Goal: Find specific page/section: Locate a particular part of the current website

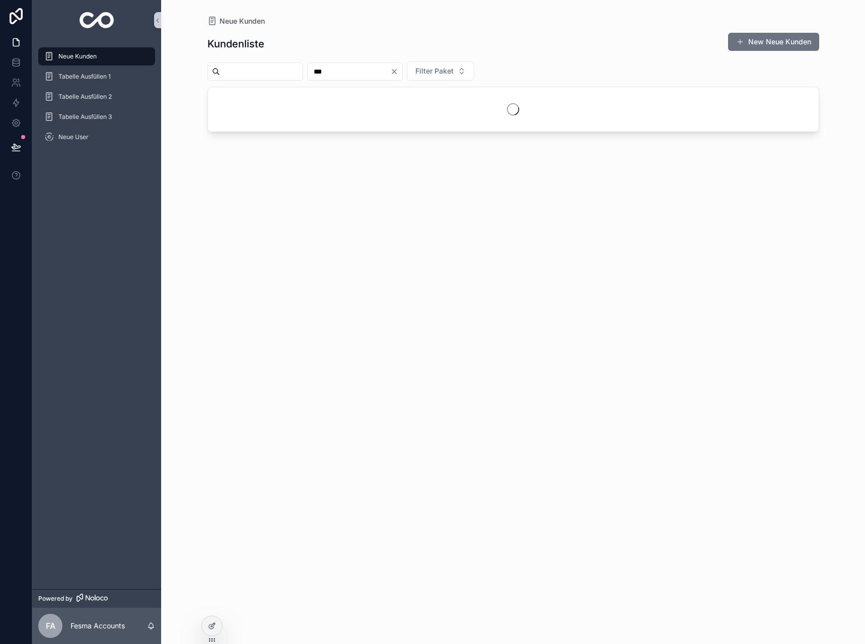
click at [389, 69] on input "***" at bounding box center [349, 71] width 83 height 14
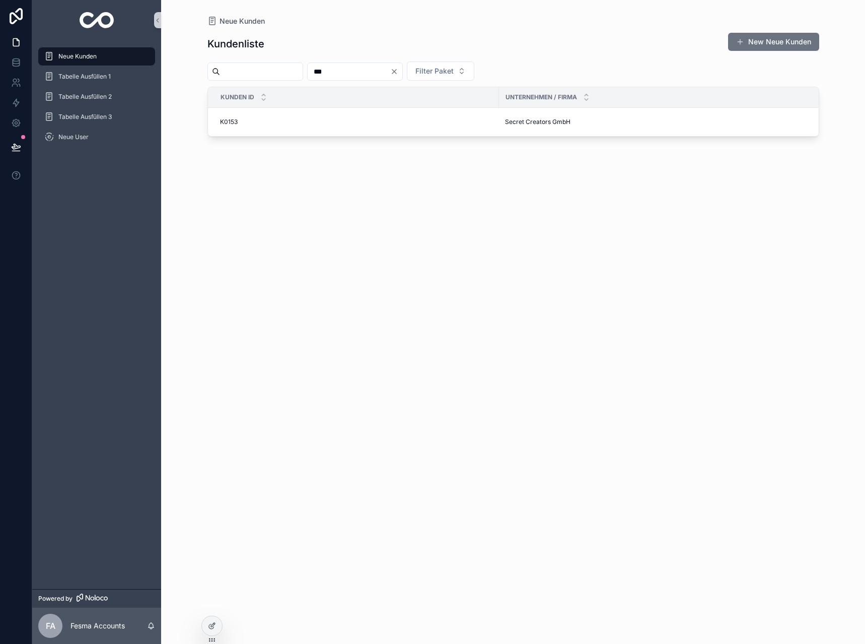
click at [389, 69] on input "***" at bounding box center [349, 71] width 83 height 14
type input "**"
click at [536, 142] on span "DigiSpace GmbH" at bounding box center [529, 139] width 49 height 8
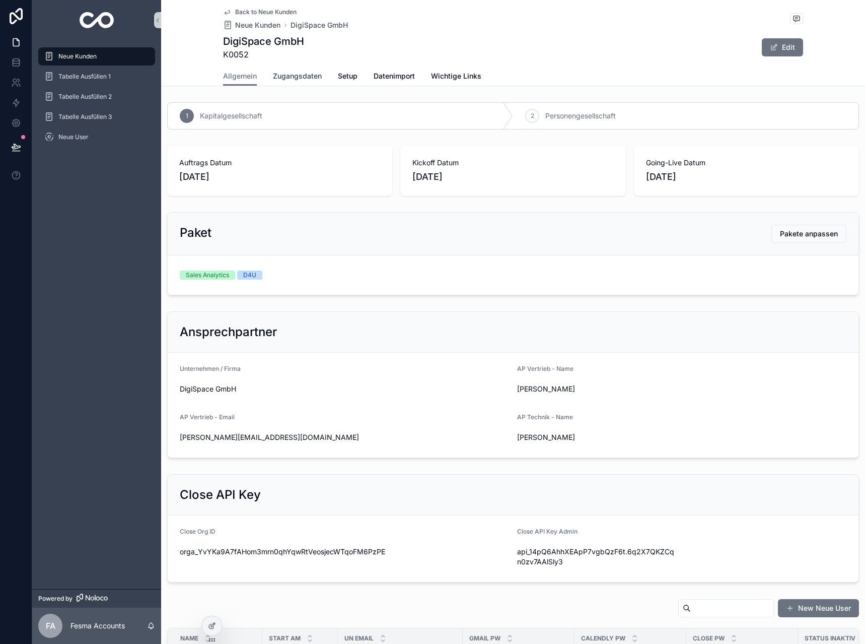
click at [288, 77] on span "Zugangsdaten" at bounding box center [297, 76] width 49 height 10
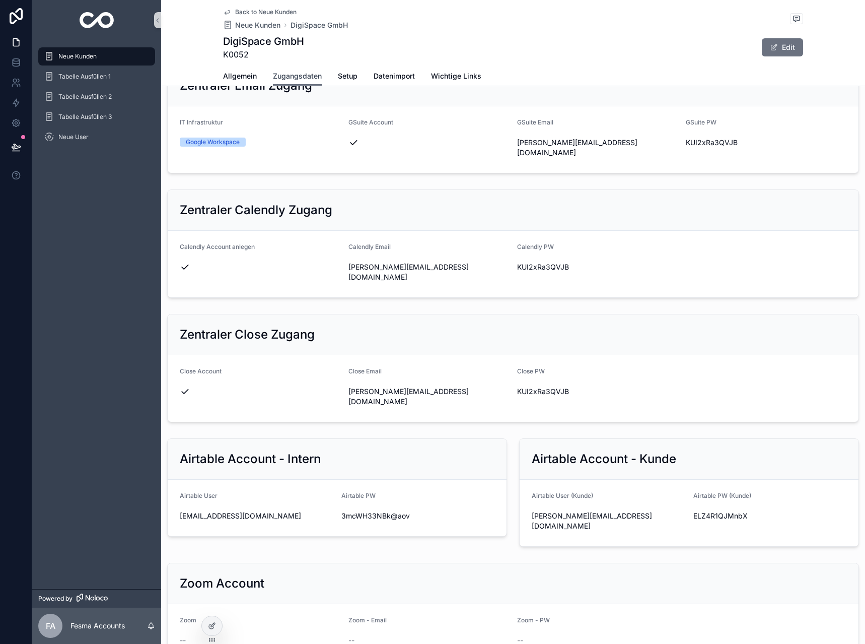
scroll to position [403, 0]
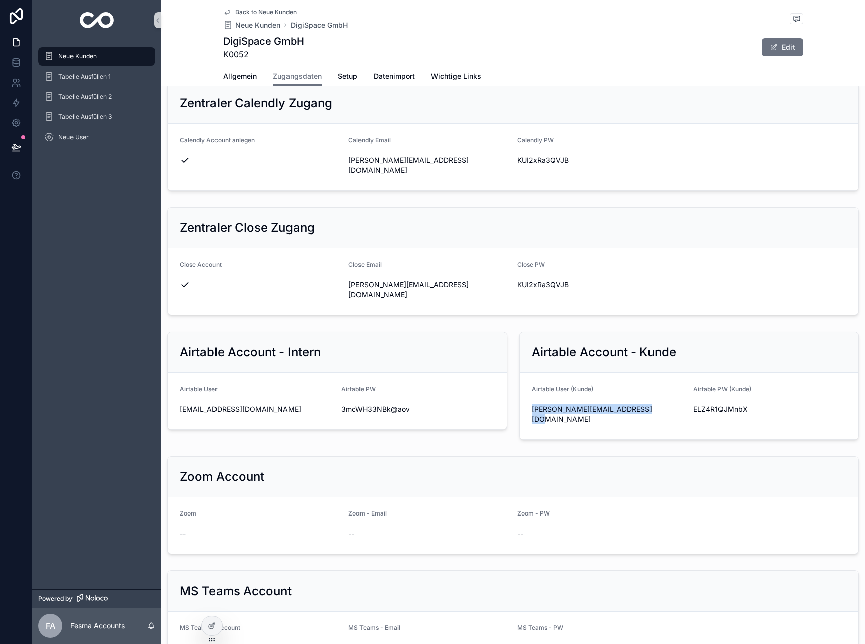
drag, startPoint x: 650, startPoint y: 378, endPoint x: 511, endPoint y: 378, distance: 139.0
click at [513, 378] on div "Airtable Account - Kunde Airtable User (Kunde) [EMAIL_ADDRESS][DOMAIN_NAME] Air…" at bounding box center [689, 385] width 352 height 116
copy span "[PERSON_NAME][EMAIL_ADDRESS][DOMAIN_NAME]"
drag, startPoint x: 751, startPoint y: 379, endPoint x: 689, endPoint y: 383, distance: 62.6
click at [693, 404] on span "ELZ4R1QJMnbX" at bounding box center [770, 409] width 154 height 10
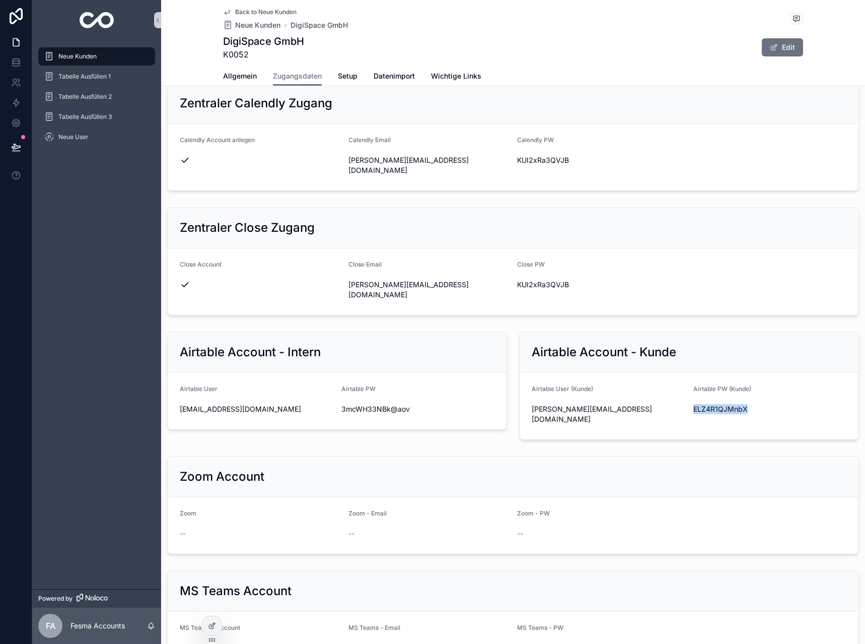
copy span "ELZ4R1QJMnbX"
click at [258, 8] on span "Back to Neue Kunden" at bounding box center [265, 12] width 61 height 8
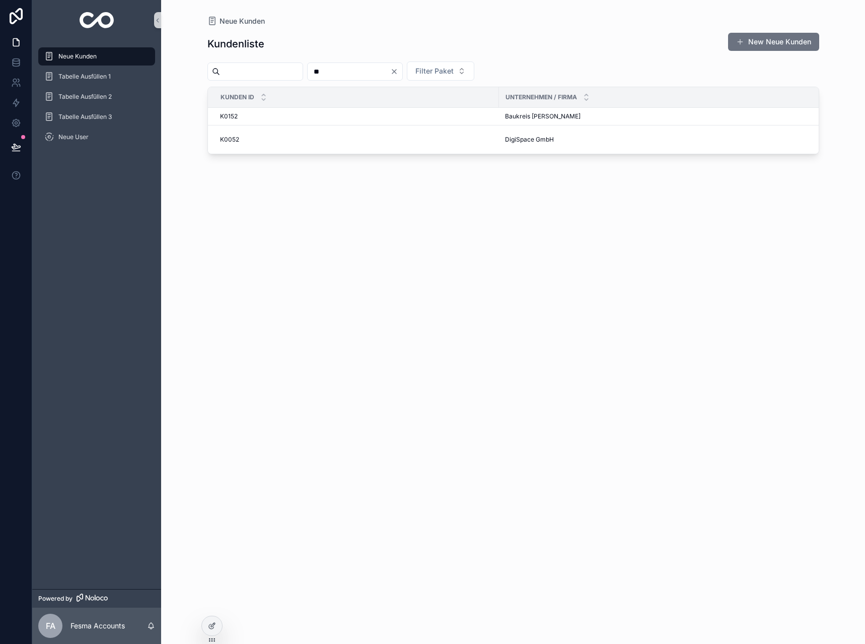
click at [363, 75] on input "**" at bounding box center [349, 71] width 83 height 14
type input "***"
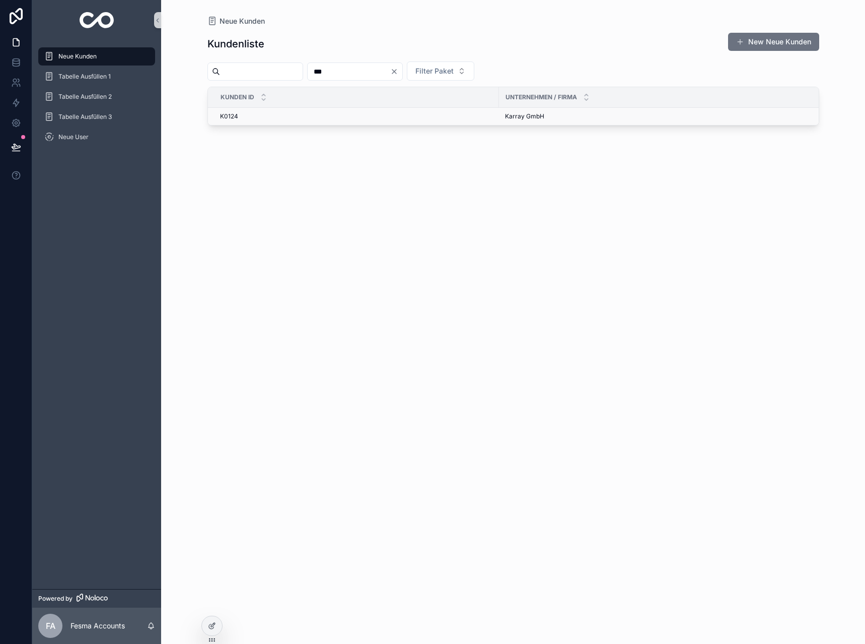
click at [519, 118] on span "Karray GmbH" at bounding box center [524, 116] width 39 height 8
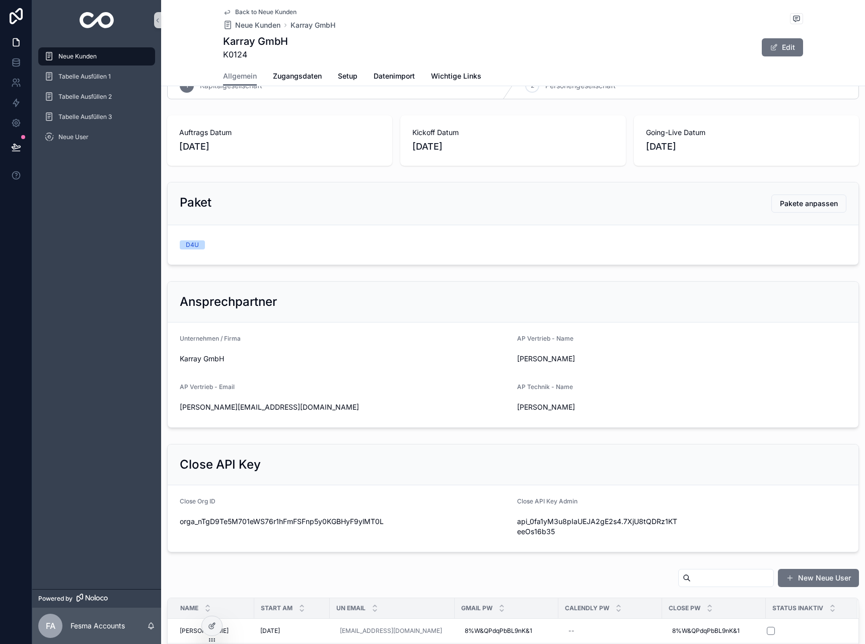
scroll to position [101, 0]
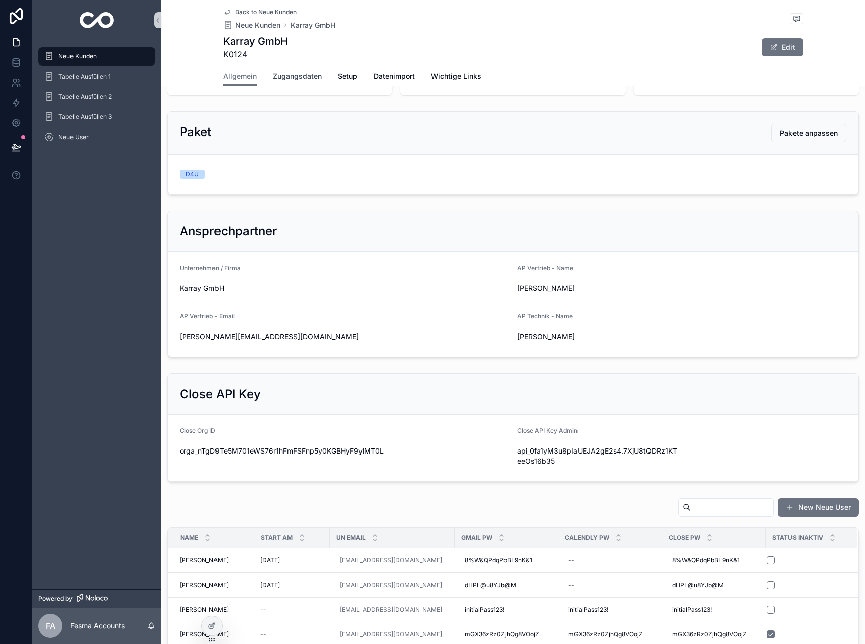
click at [299, 82] on link "Zugangsdaten" at bounding box center [297, 77] width 49 height 20
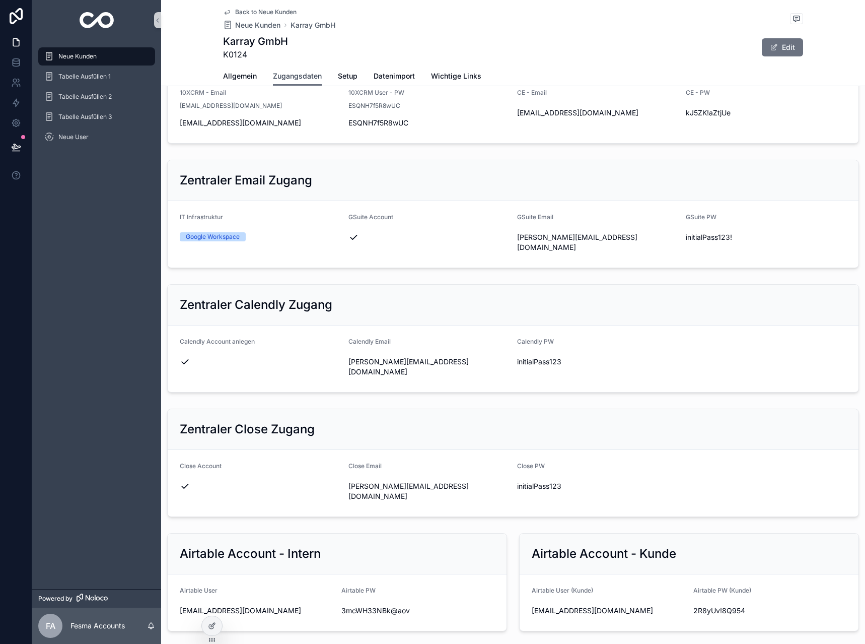
scroll to position [403, 0]
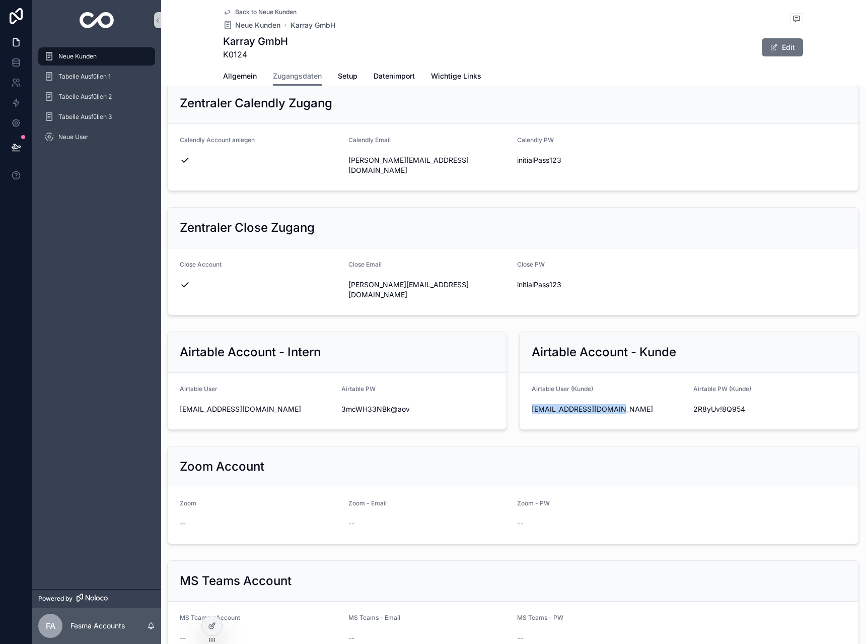
drag, startPoint x: 615, startPoint y: 473, endPoint x: 529, endPoint y: 487, distance: 87.8
click at [529, 429] on form "Airtable User (Kunde) [EMAIL_ADDRESS][DOMAIN_NAME] Airtable PW (Kunde) 2R8yUv!8…" at bounding box center [689, 401] width 339 height 56
copy span "[EMAIL_ADDRESS][DOMAIN_NAME]"
drag, startPoint x: 742, startPoint y: 469, endPoint x: 687, endPoint y: 476, distance: 55.3
click at [693, 417] on div "Airtable PW (Kunde) 2R8yUv!8Q954" at bounding box center [770, 401] width 154 height 32
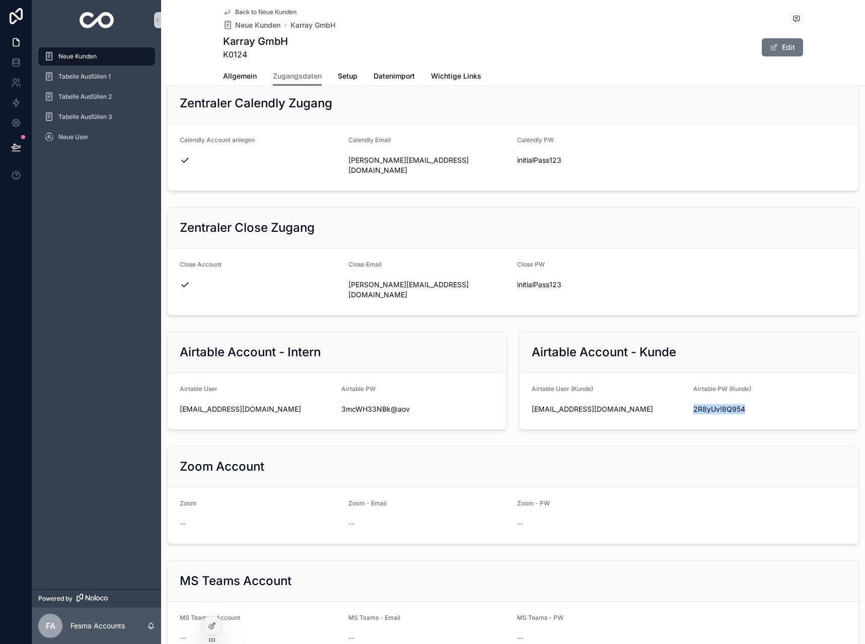
copy span "2R8yUv!8Q954"
click at [246, 7] on div "Back to Neue Kunden Neue Kunden Karray GmbH Karray GmbH K0124 Edit" at bounding box center [513, 33] width 580 height 66
click at [246, 13] on span "Back to Neue Kunden" at bounding box center [265, 12] width 61 height 8
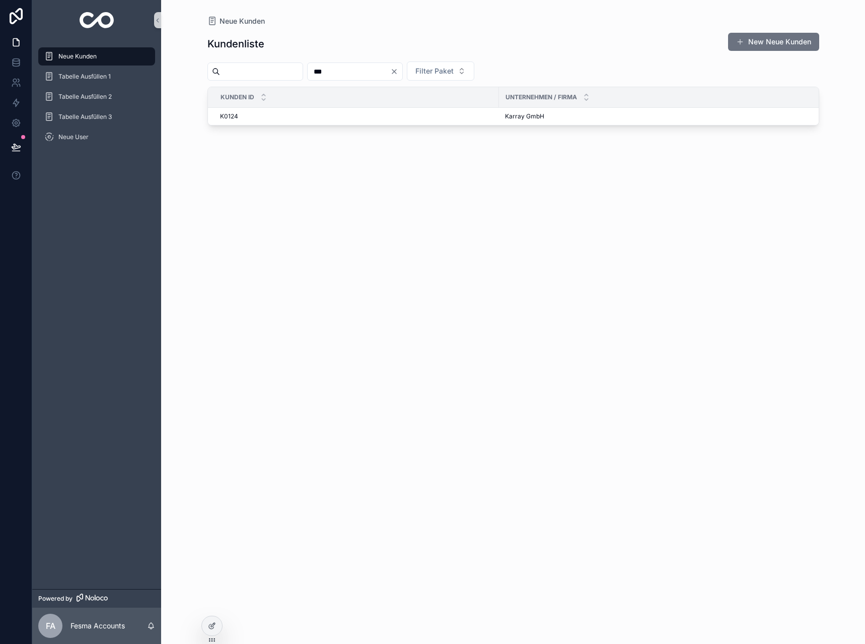
click at [376, 72] on input "***" at bounding box center [349, 71] width 83 height 14
type input "***"
click at [535, 128] on td "Secret Creators GmbH Secret Creators GmbH" at bounding box center [666, 122] width 335 height 29
click at [540, 119] on span "Secret Creators GmbH" at bounding box center [537, 122] width 65 height 8
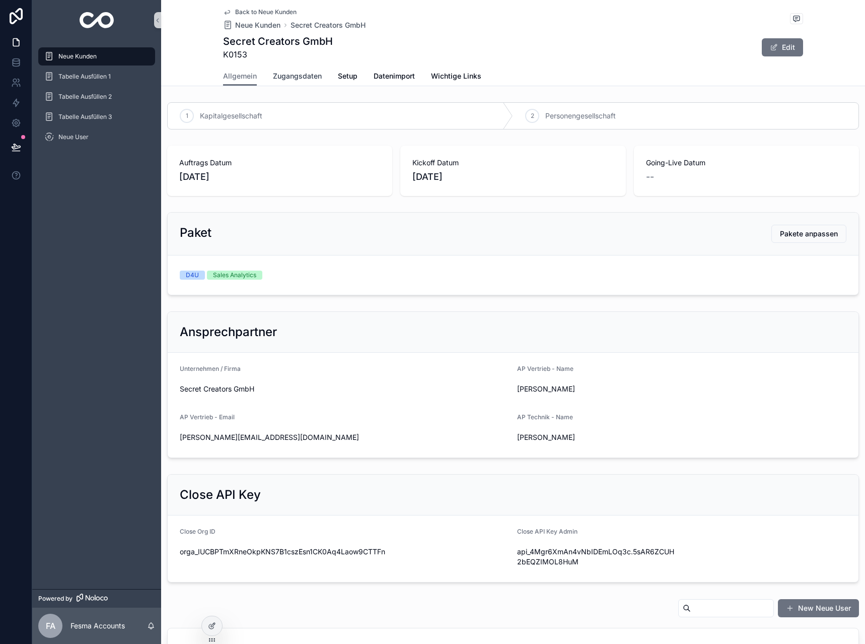
click at [273, 75] on span "Zugangsdaten" at bounding box center [297, 76] width 49 height 10
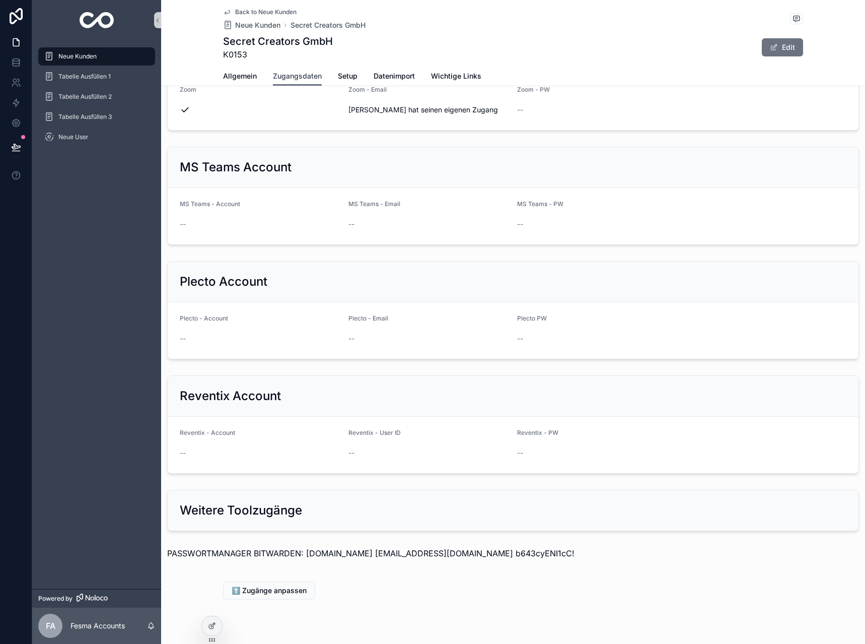
scroll to position [810, 0]
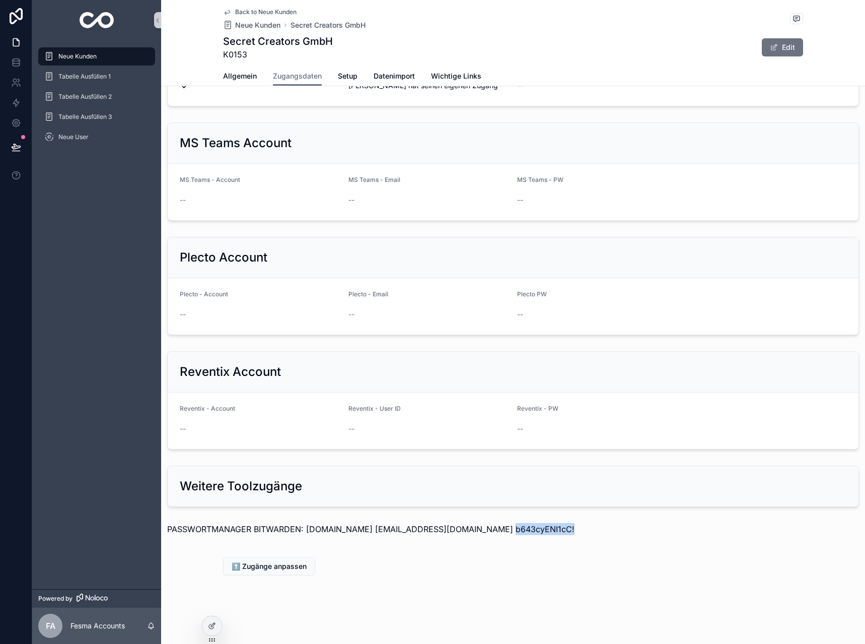
drag, startPoint x: 483, startPoint y: 530, endPoint x: 585, endPoint y: 535, distance: 101.9
click at [585, 535] on div "PASSWORTMANAGER BITWARDEN: [DOMAIN_NAME] [EMAIL_ADDRESS][DOMAIN_NAME] b643cyENI…" at bounding box center [513, 532] width 704 height 26
copy p "b643cyENI1cC!"
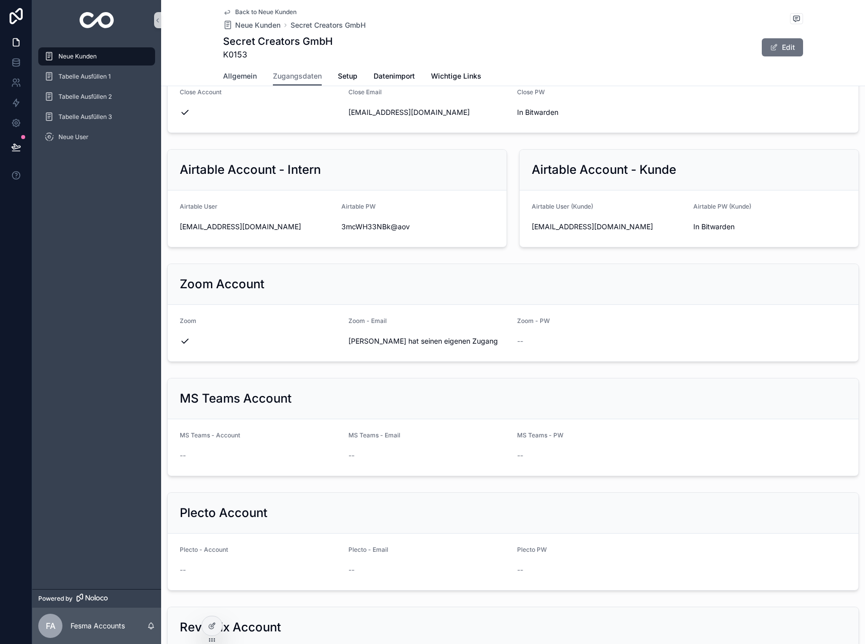
scroll to position [508, 0]
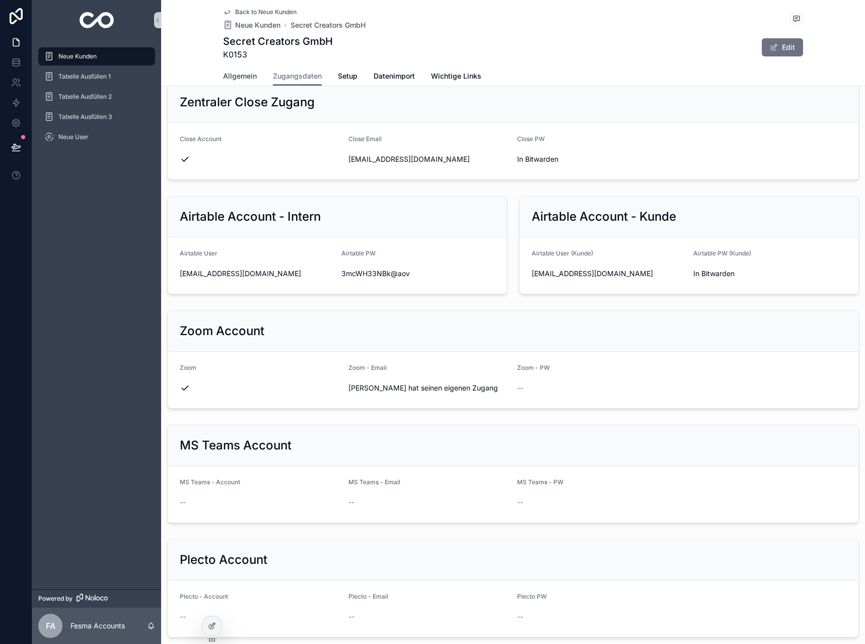
click at [241, 76] on span "Allgemein" at bounding box center [240, 76] width 34 height 10
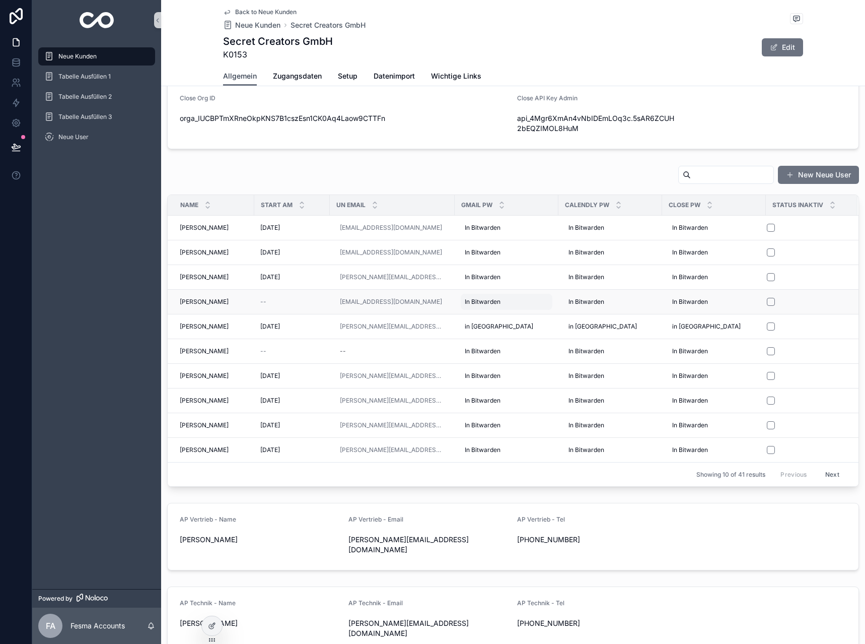
scroll to position [453, 0]
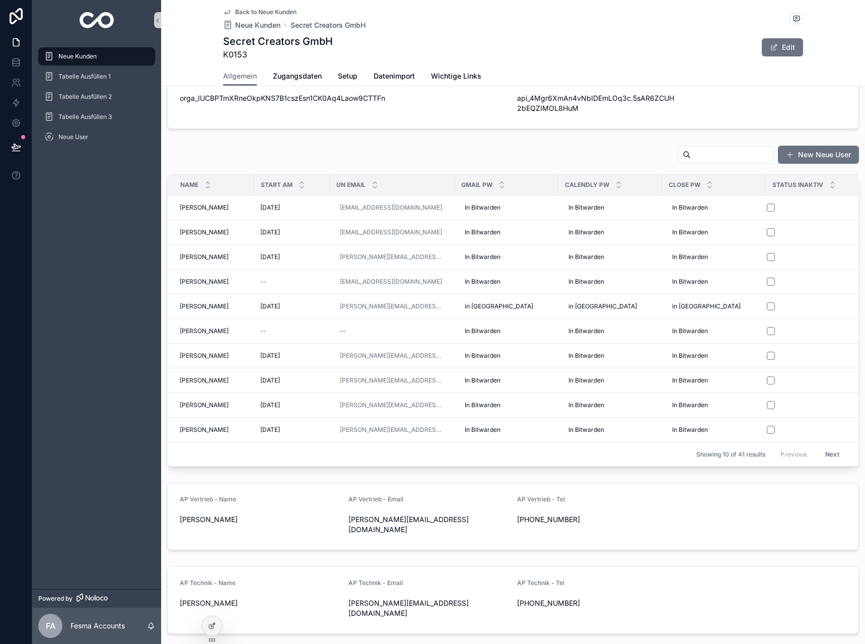
click at [707, 151] on input "scrollable content" at bounding box center [732, 155] width 83 height 14
type input "****"
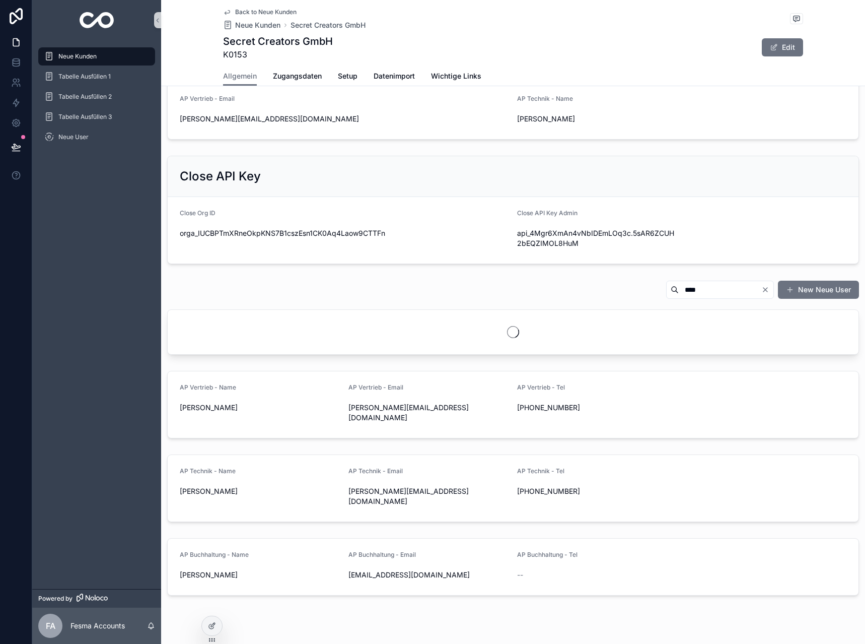
scroll to position [343, 0]
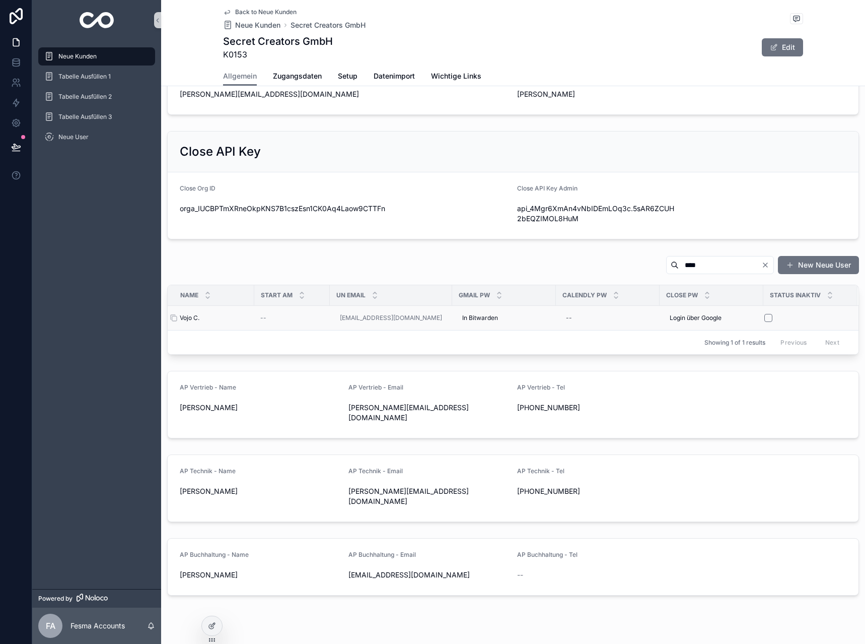
click at [195, 317] on span "Vojo C." at bounding box center [190, 318] width 20 height 8
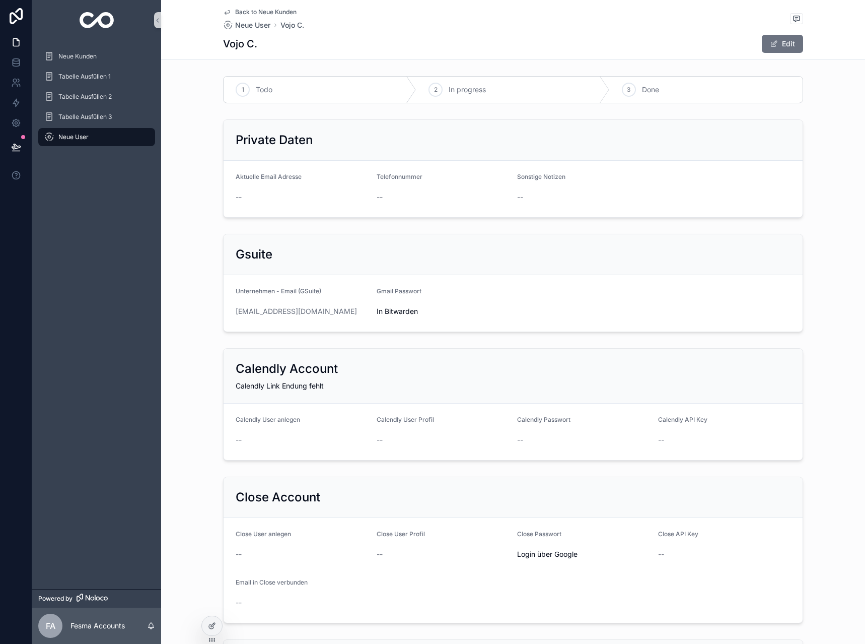
click at [231, 8] on div "Back to Neue Kunden Neue User Vojo C. Vojo C. Edit" at bounding box center [513, 29] width 580 height 59
click at [235, 10] on span "Back to Neue Kunden" at bounding box center [265, 12] width 61 height 8
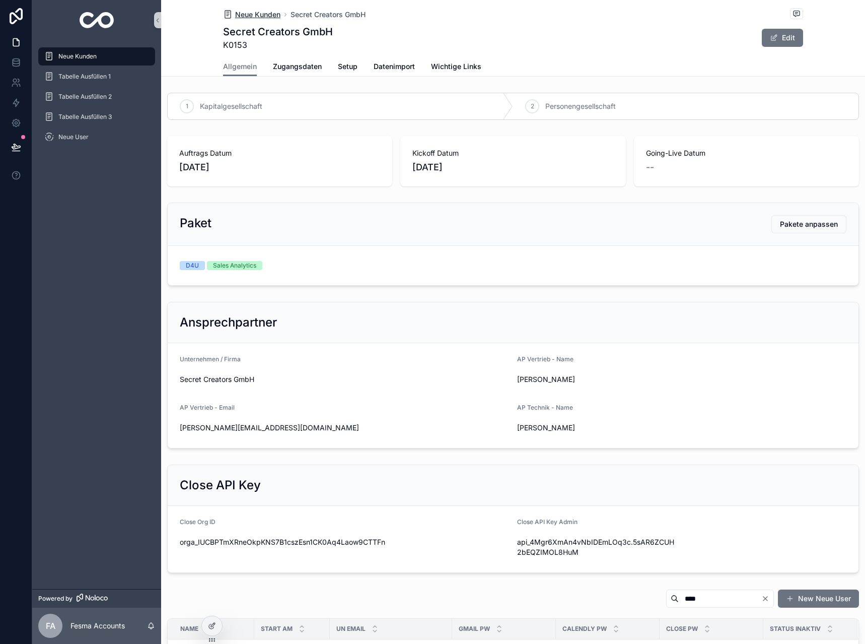
click at [247, 16] on span "Neue Kunden" at bounding box center [257, 15] width 45 height 10
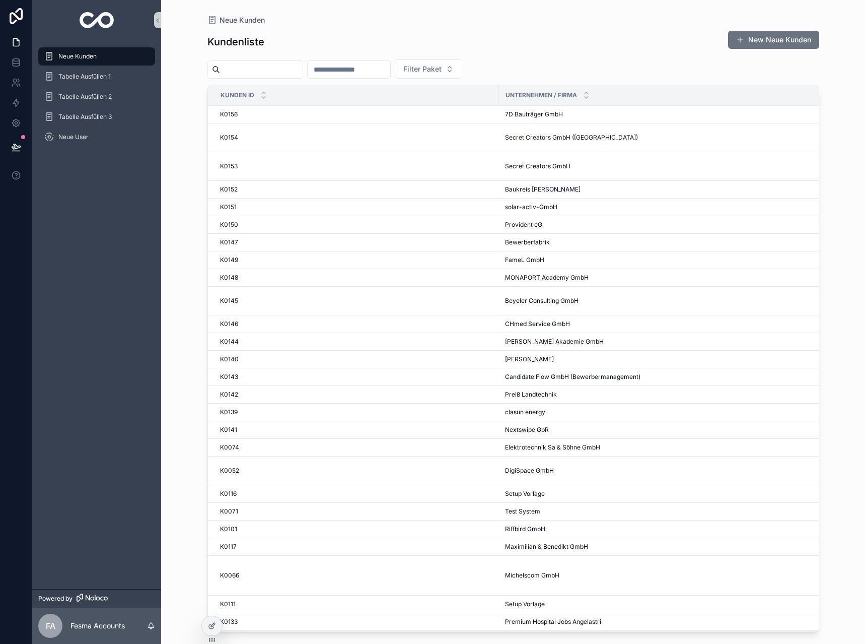
click at [363, 71] on input "scrollable content" at bounding box center [349, 69] width 83 height 14
type input "**"
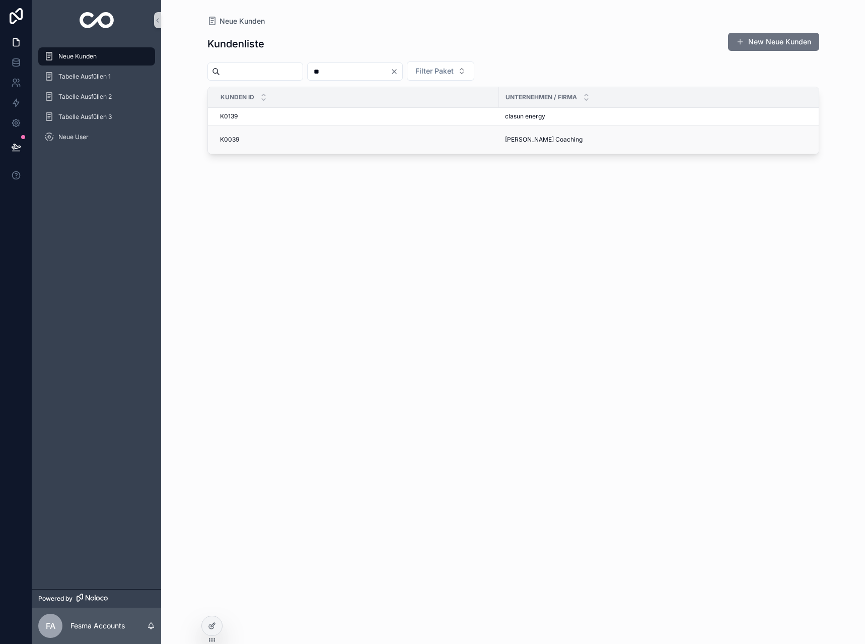
click at [531, 138] on span "[PERSON_NAME] Coaching" at bounding box center [544, 139] width 78 height 8
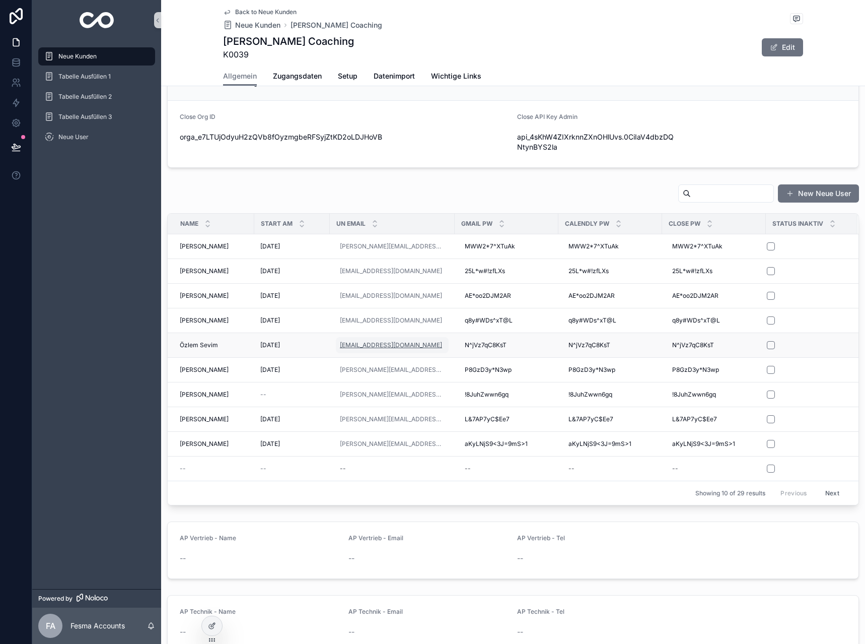
scroll to position [453, 0]
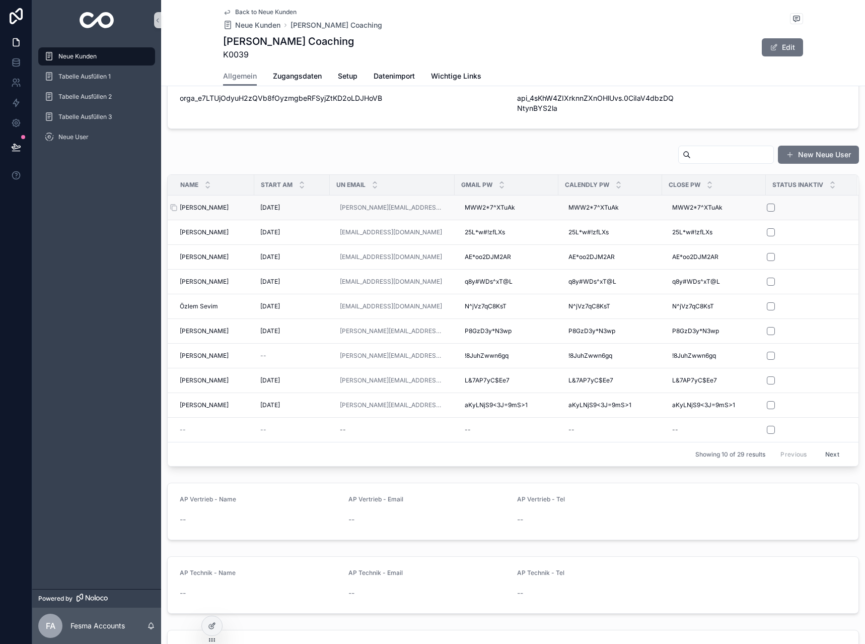
click at [215, 206] on span "[PERSON_NAME]" at bounding box center [204, 207] width 49 height 8
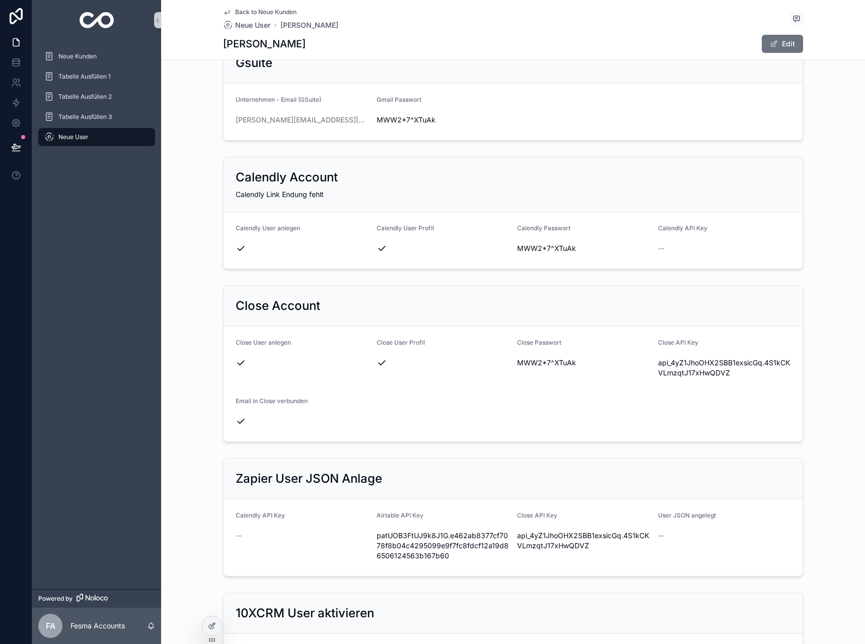
scroll to position [50, 0]
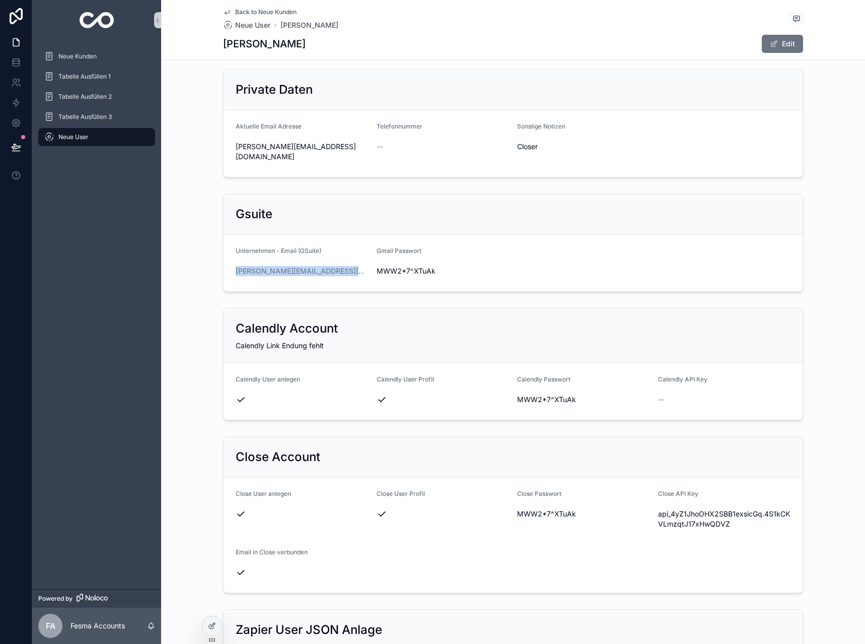
drag, startPoint x: 368, startPoint y: 260, endPoint x: 213, endPoint y: 258, distance: 155.1
click at [213, 258] on div "Gsuite Unternehmen - Email (GSuite) [PERSON_NAME][EMAIL_ADDRESS][DOMAIN_NAME] G…" at bounding box center [513, 242] width 704 height 106
copy link "[PERSON_NAME][EMAIL_ADDRESS][DOMAIN_NAME]"
drag, startPoint x: 433, startPoint y: 262, endPoint x: 374, endPoint y: 264, distance: 59.0
click at [377, 266] on span "MWW2*7^XTuAk" at bounding box center [443, 271] width 133 height 10
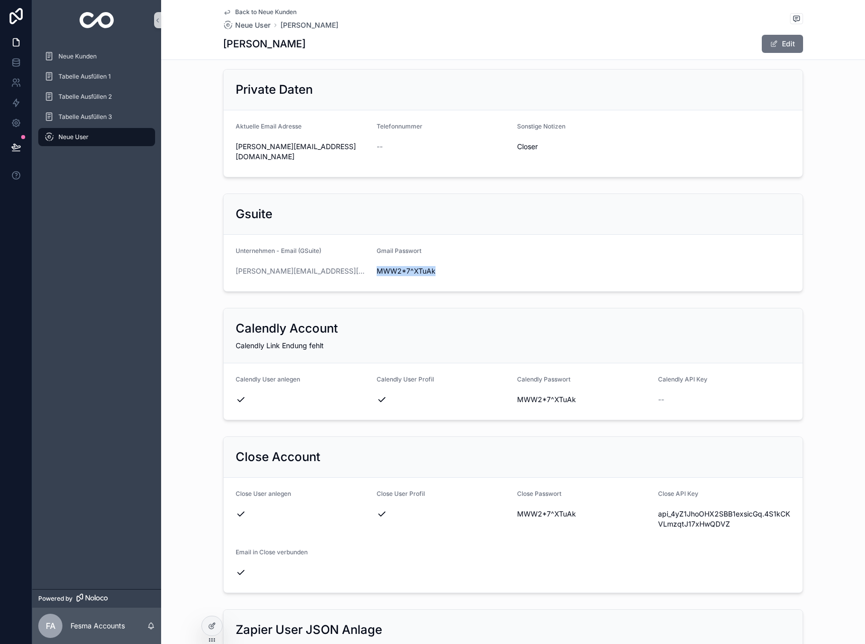
copy span "MWW2*7^XTuAk"
click at [243, 9] on span "Back to Neue Kunden" at bounding box center [265, 12] width 61 height 8
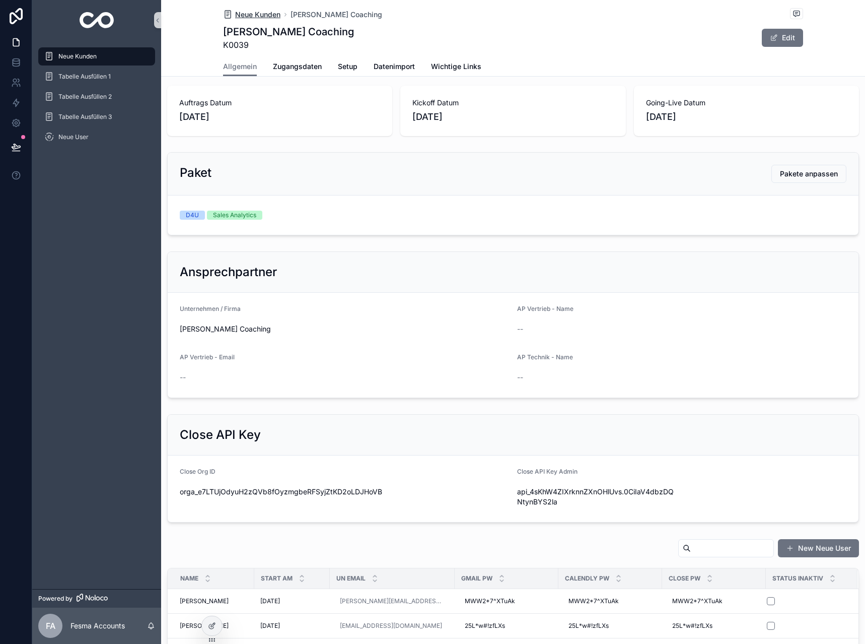
click at [250, 11] on span "Neue Kunden" at bounding box center [257, 15] width 45 height 10
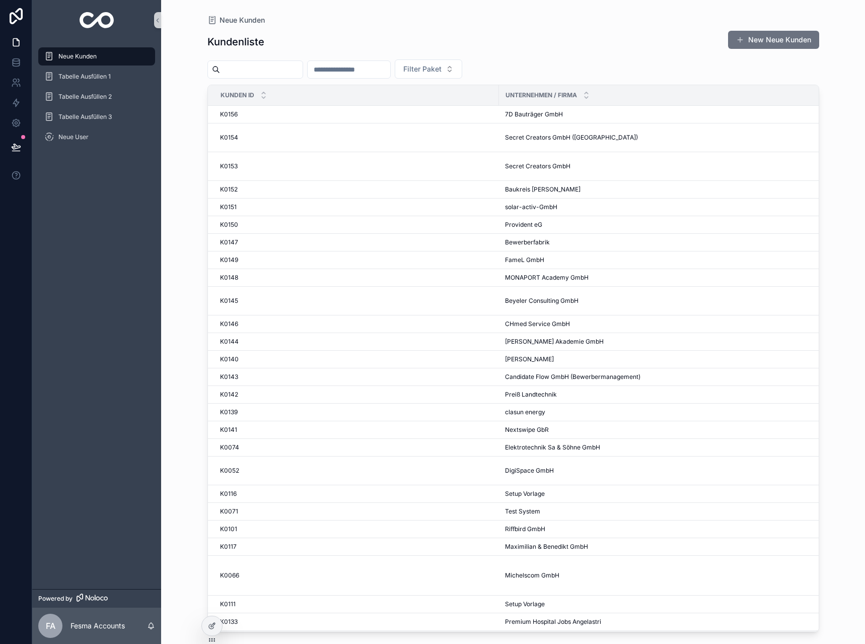
click at [390, 76] on input "scrollable content" at bounding box center [349, 69] width 83 height 14
type input "**"
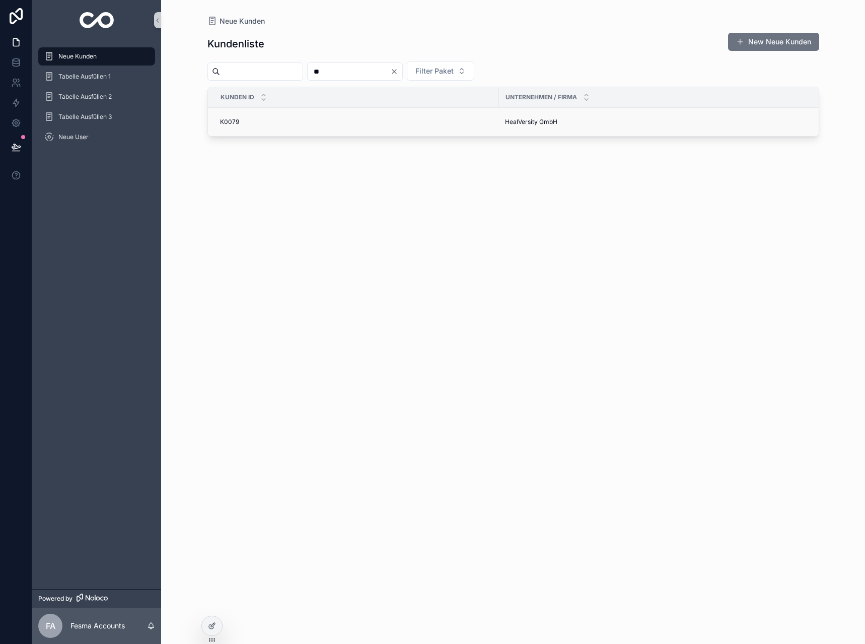
click at [523, 132] on td "HealVersity GmbH HealVersity GmbH" at bounding box center [666, 122] width 335 height 29
click at [525, 125] on span "HealVersity GmbH" at bounding box center [531, 122] width 52 height 8
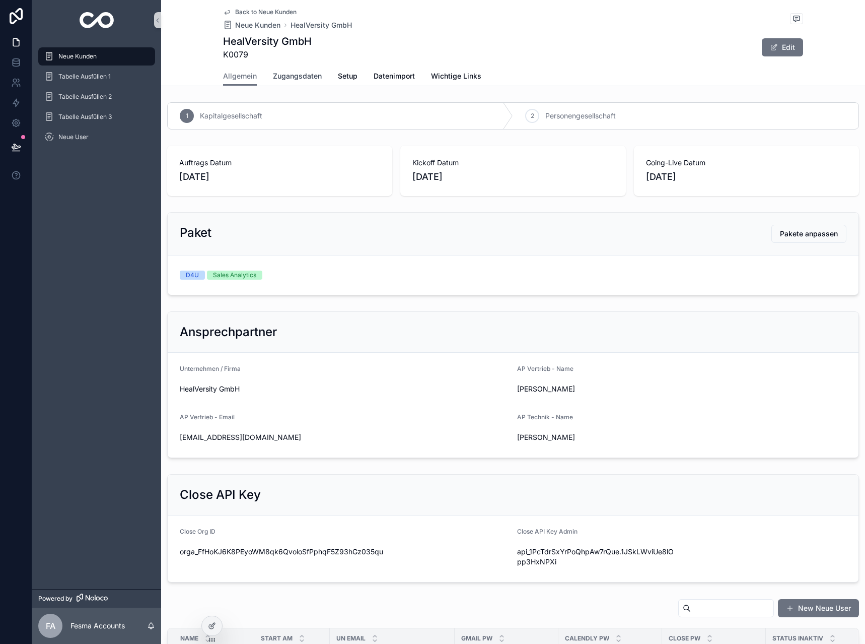
drag, startPoint x: 277, startPoint y: 71, endPoint x: 341, endPoint y: 287, distance: 225.8
click at [277, 71] on link "Zugangsdaten" at bounding box center [297, 77] width 49 height 20
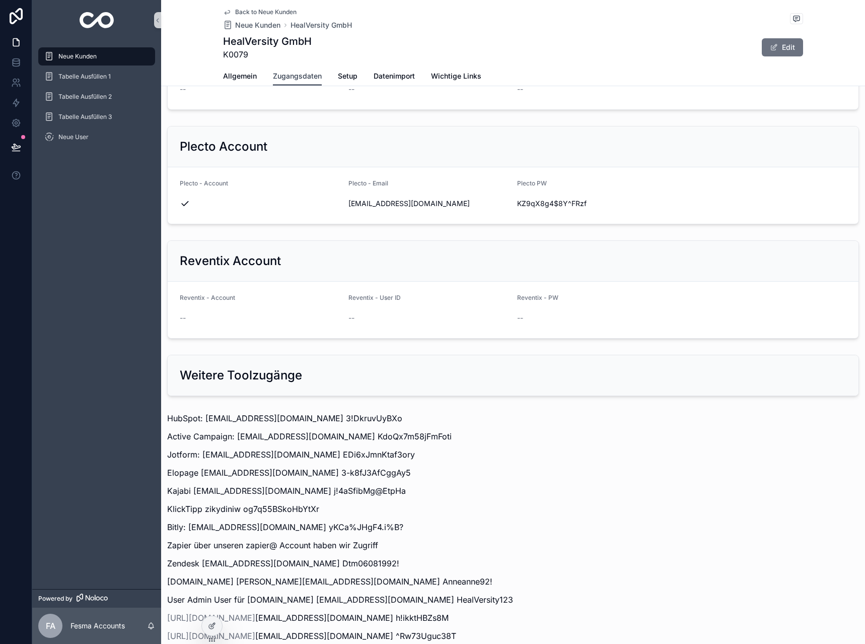
scroll to position [1064, 0]
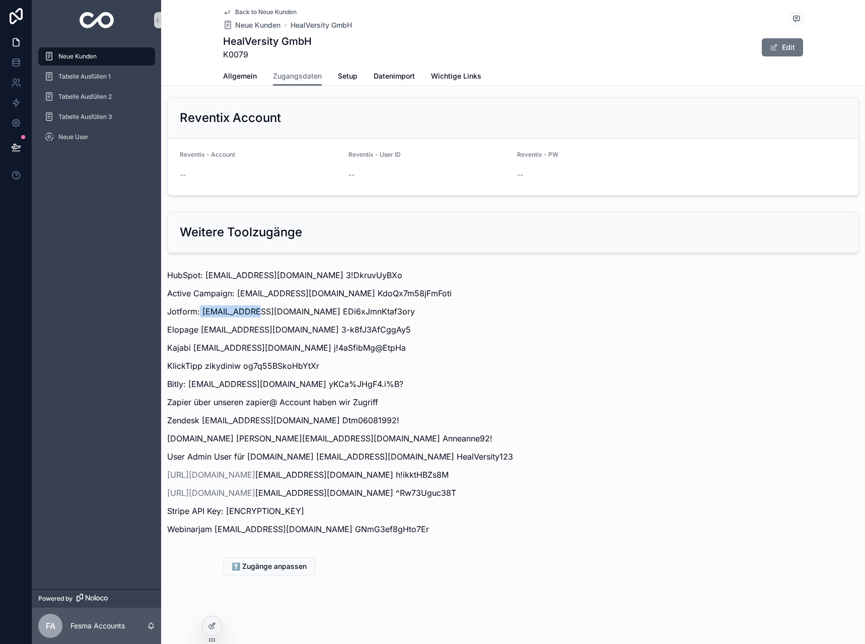
drag, startPoint x: 200, startPoint y: 313, endPoint x: 254, endPoint y: 311, distance: 54.4
click at [254, 311] on p "Jotform: [EMAIL_ADDRESS][DOMAIN_NAME] EDi6xJmnKtaf3ory" at bounding box center [513, 311] width 692 height 12
click at [207, 313] on p "Jotform: [EMAIL_ADDRESS][DOMAIN_NAME] EDi6xJmnKtaf3ory" at bounding box center [513, 311] width 692 height 12
drag, startPoint x: 202, startPoint y: 311, endPoint x: 297, endPoint y: 311, distance: 94.7
click at [297, 311] on p "Jotform: [EMAIL_ADDRESS][DOMAIN_NAME] EDi6xJmnKtaf3ory" at bounding box center [513, 311] width 692 height 12
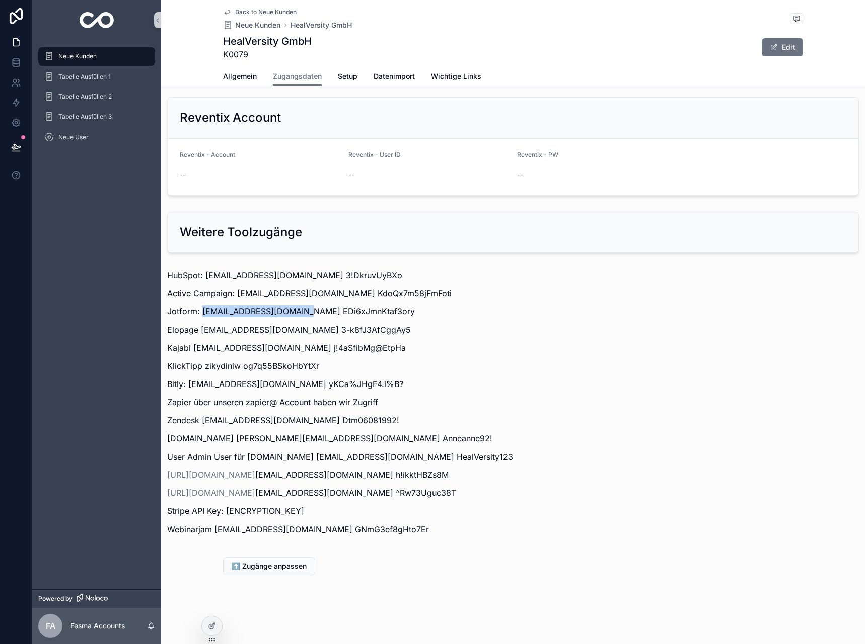
copy p "[EMAIL_ADDRESS][DOMAIN_NAME]"
drag, startPoint x: 300, startPoint y: 312, endPoint x: 385, endPoint y: 310, distance: 85.1
click at [385, 310] on p "Jotform: [EMAIL_ADDRESS][DOMAIN_NAME] EDi6xJmnKtaf3ory" at bounding box center [513, 311] width 692 height 12
copy p "EDi6xJmnKtaf3ory"
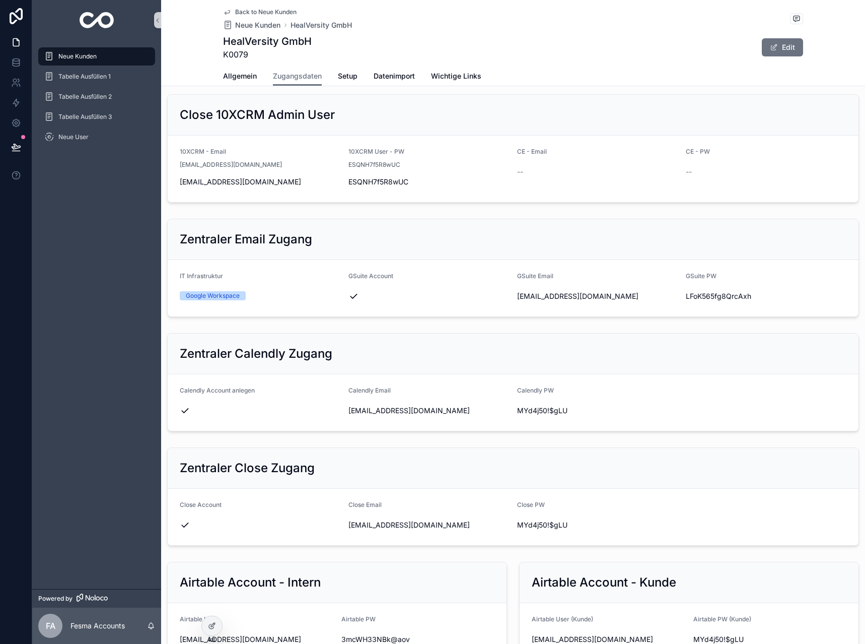
scroll to position [158, 0]
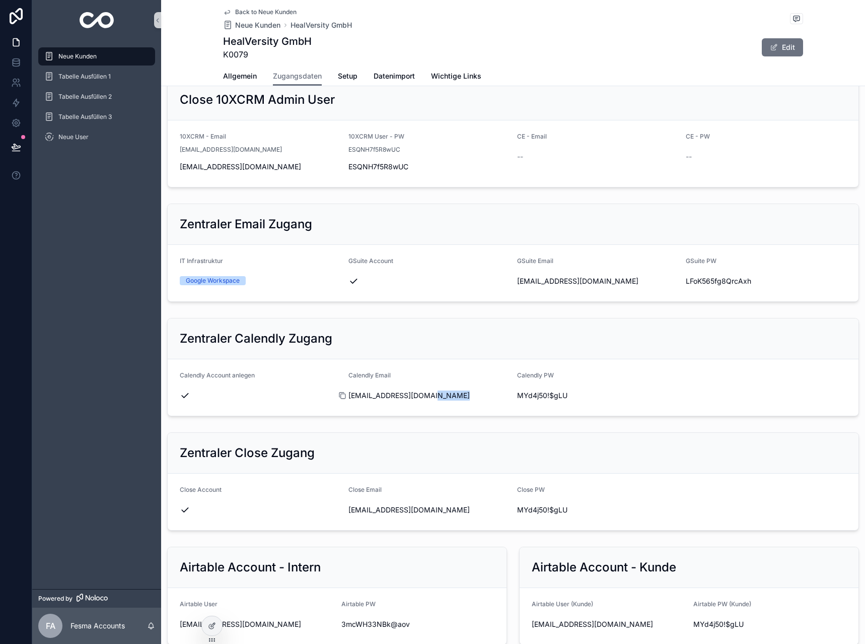
drag, startPoint x: 429, startPoint y: 396, endPoint x: 352, endPoint y: 395, distance: 77.1
click at [352, 395] on div "[EMAIL_ADDRESS][DOMAIN_NAME]" at bounding box center [428, 395] width 161 height 10
click at [352, 395] on div "scrollable content" at bounding box center [346, 395] width 16 height 8
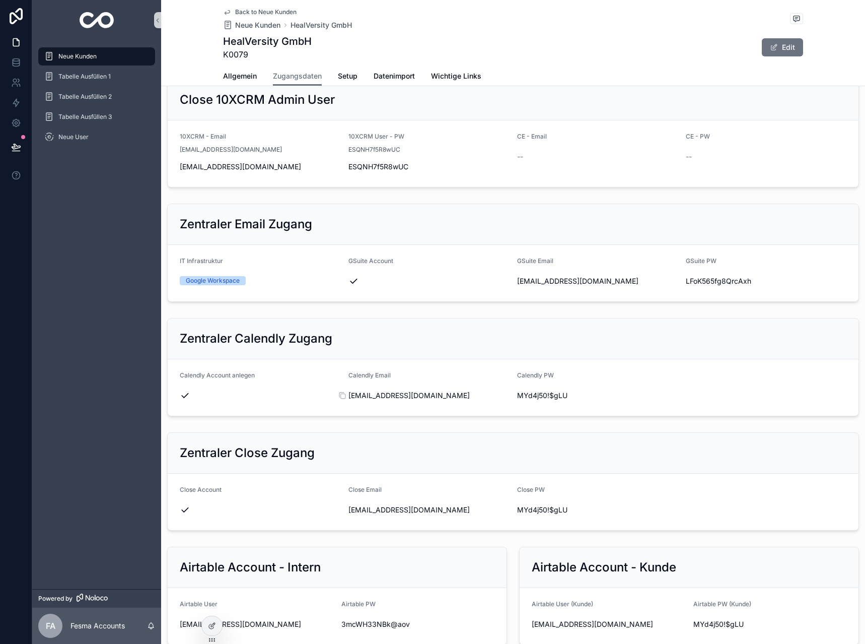
click at [370, 394] on span "[EMAIL_ADDRESS][DOMAIN_NAME]" at bounding box center [428, 395] width 161 height 10
copy div "[EMAIL_ADDRESS][DOMAIN_NAME]"
click at [540, 396] on span "MYd4j50!$gLU" at bounding box center [597, 395] width 161 height 10
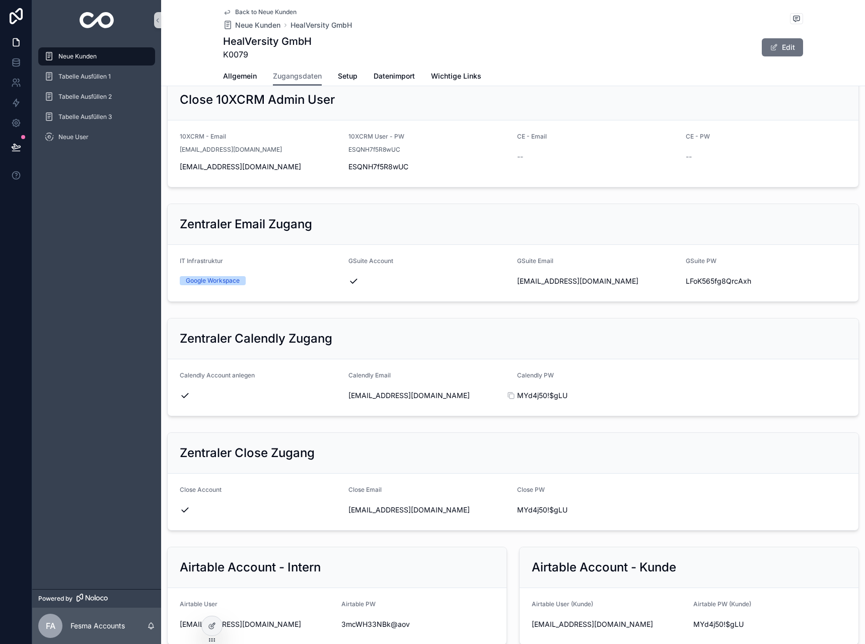
click at [540, 396] on span "MYd4j50!$gLU" at bounding box center [597, 395] width 161 height 10
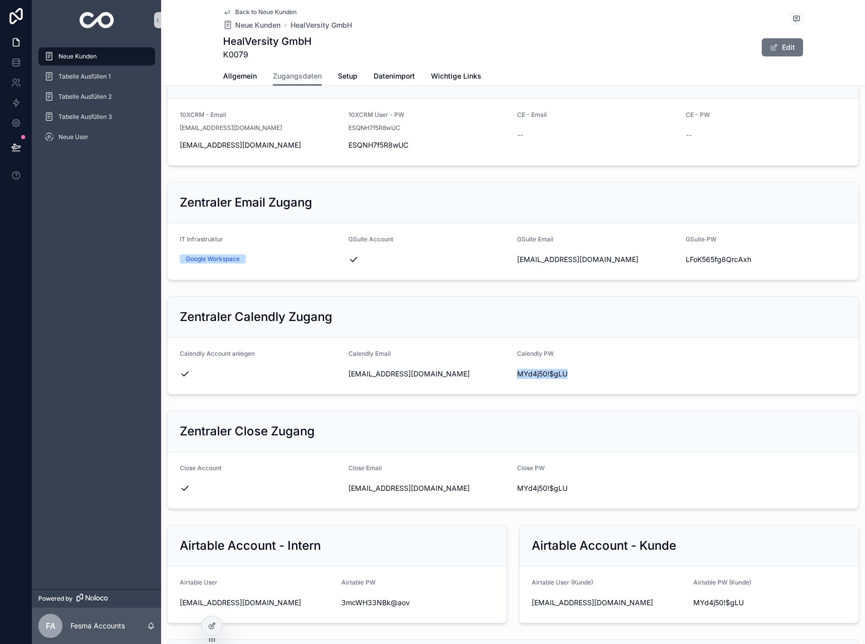
scroll to position [252, 0]
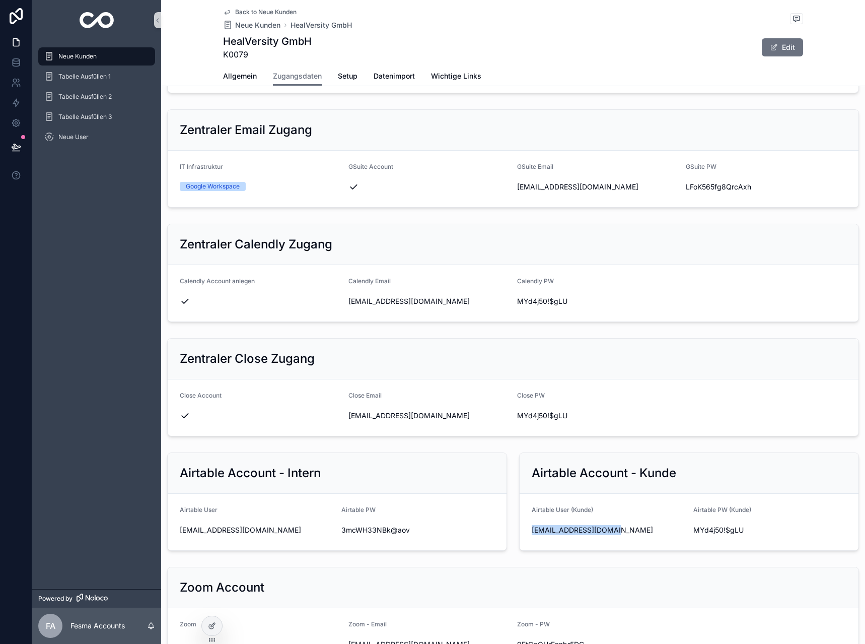
drag, startPoint x: 622, startPoint y: 535, endPoint x: 526, endPoint y: 535, distance: 96.7
click at [526, 535] on form "Airtable User (Kunde) [EMAIL_ADDRESS][DOMAIN_NAME] Airtable PW (Kunde) MYd4j50!…" at bounding box center [689, 522] width 339 height 56
click at [720, 530] on span "MYd4j50!$gLU" at bounding box center [770, 530] width 154 height 10
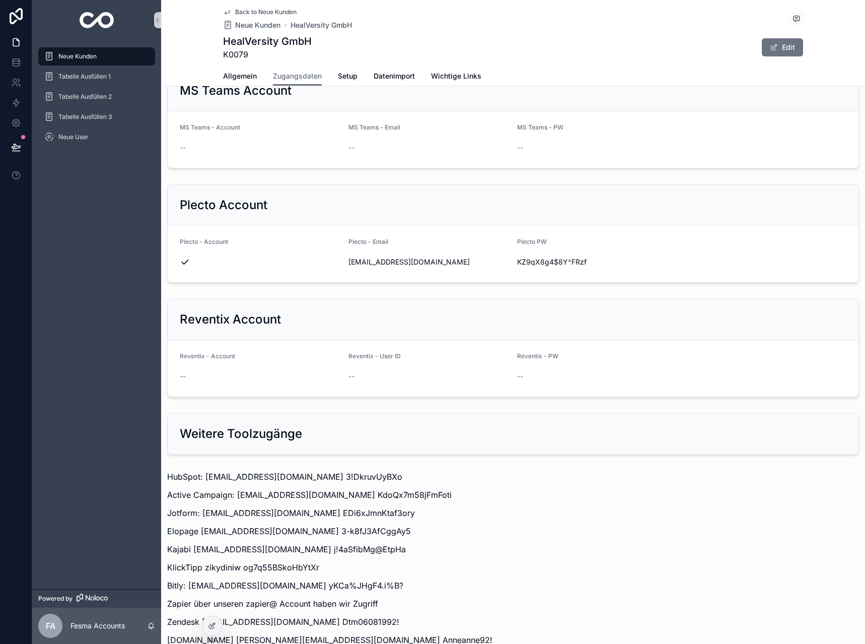
scroll to position [1064, 0]
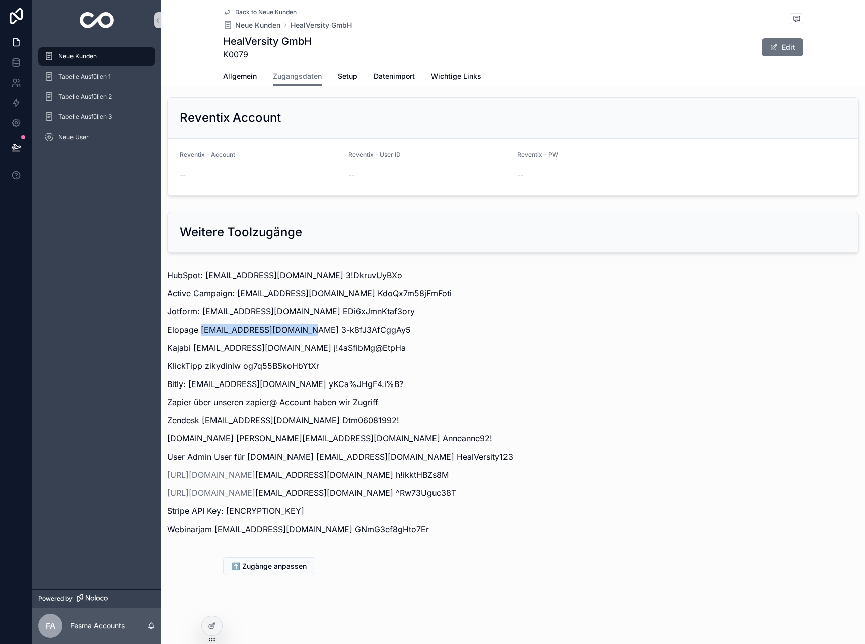
drag, startPoint x: 199, startPoint y: 329, endPoint x: 304, endPoint y: 331, distance: 104.8
click at [304, 331] on p "Elopage [EMAIL_ADDRESS][DOMAIN_NAME] 3-k8fJ3AfCggAy5" at bounding box center [513, 329] width 692 height 12
drag, startPoint x: 307, startPoint y: 329, endPoint x: 378, endPoint y: 332, distance: 71.1
click at [378, 332] on p "Elopage [EMAIL_ADDRESS][DOMAIN_NAME] 3-k8fJ3AfCggAy5" at bounding box center [513, 329] width 692 height 12
click at [229, 475] on link "[URL][DOMAIN_NAME]" at bounding box center [211, 474] width 88 height 10
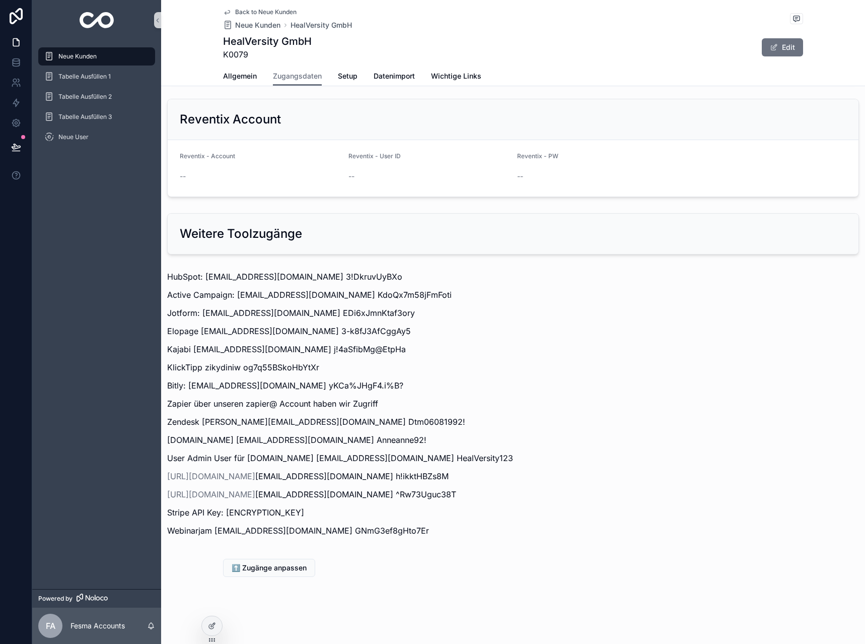
scroll to position [1064, 0]
drag, startPoint x: 276, startPoint y: 472, endPoint x: 352, endPoint y: 476, distance: 75.7
click at [352, 476] on p "https://community.circle.so/ support@10xcrm.de h!ikktHBZs8M" at bounding box center [513, 474] width 692 height 12
copy p "support@10xcrm.de"
drag, startPoint x: 357, startPoint y: 473, endPoint x: 420, endPoint y: 475, distance: 63.0
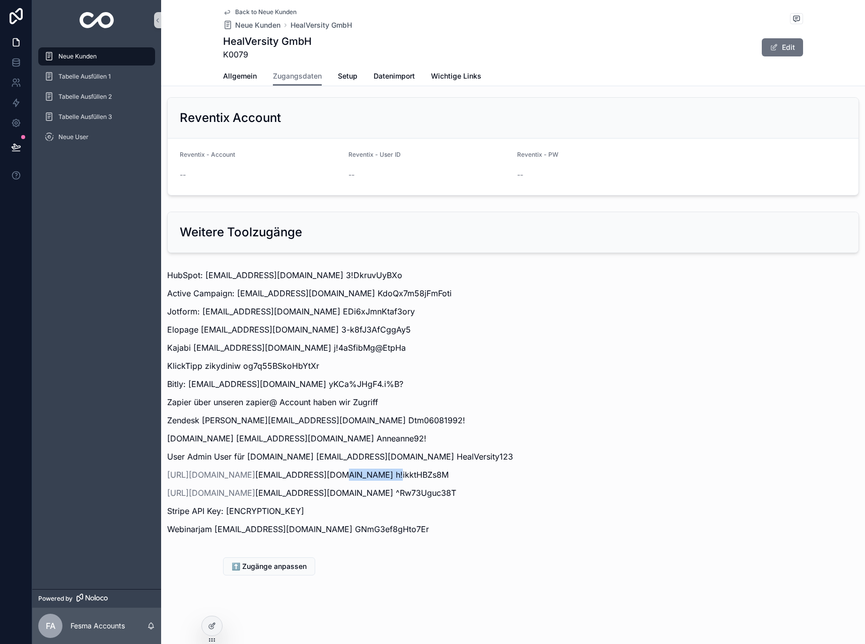
click at [420, 475] on p "https://community.circle.so/ support@10xcrm.de h!ikktHBZs8M" at bounding box center [513, 474] width 692 height 12
copy p "h!ikktHBZs8M"
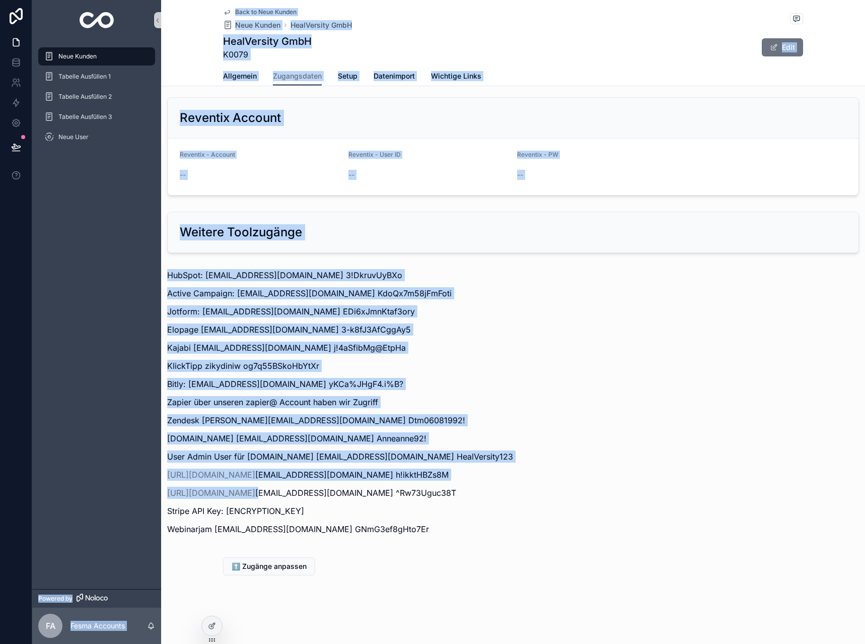
drag, startPoint x: 283, startPoint y: 491, endPoint x: 151, endPoint y: 494, distance: 132.0
click at [152, 494] on div "Neue Kunden Tabelle Ausfüllen 1 Tabelle Ausfüllen 2 Tabelle Ausfüllen 3 Neue Us…" at bounding box center [448, 322] width 833 height 644
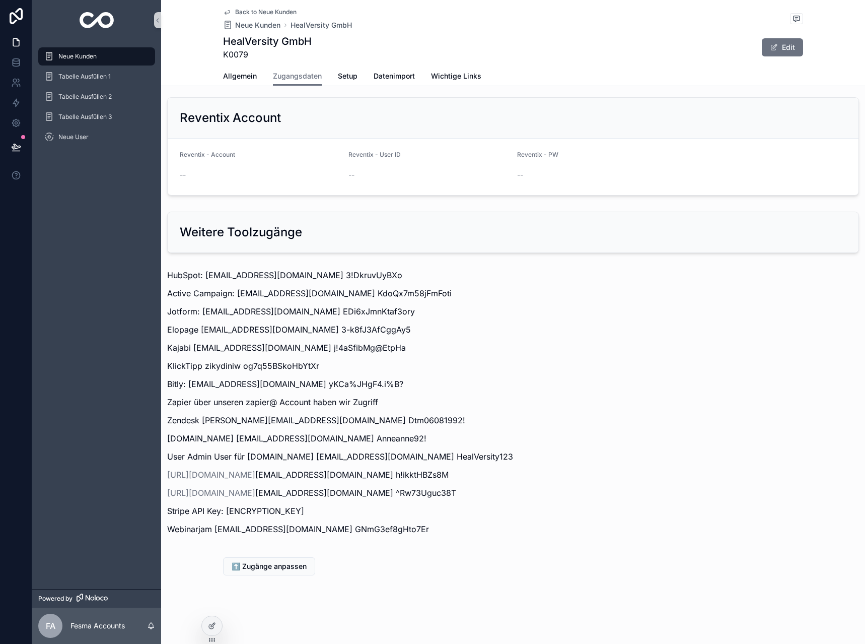
click at [146, 488] on div "Neue Kunden Tabelle Ausfüllen 1 Tabelle Ausfüllen 2 Tabelle Ausfüllen 3 Neue Us…" at bounding box center [96, 314] width 129 height 548
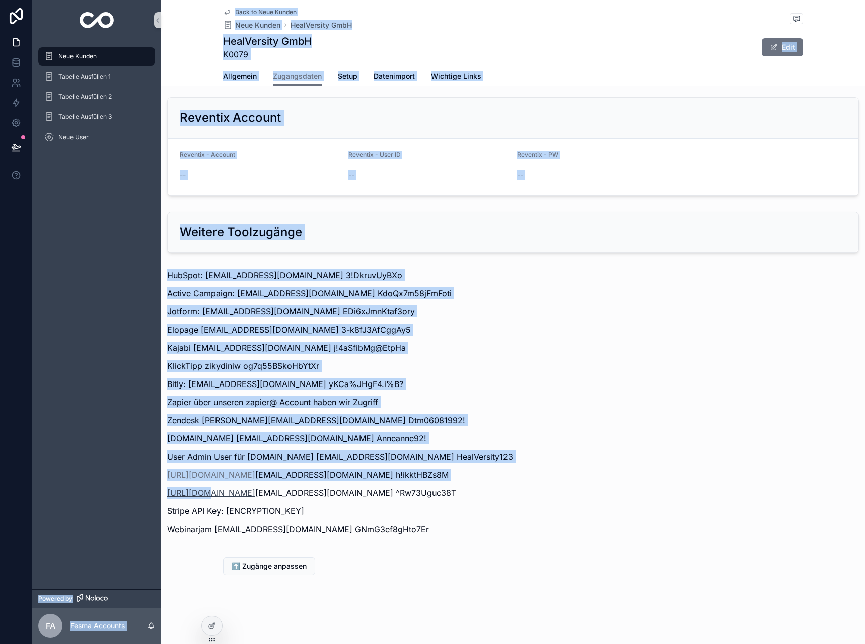
drag, startPoint x: 153, startPoint y: 490, endPoint x: 200, endPoint y: 496, distance: 48.2
click at [200, 496] on div "Neue Kunden Tabelle Ausfüllen 1 Tabelle Ausfüllen 2 Tabelle Ausfüllen 3 Neue Us…" at bounding box center [448, 322] width 833 height 644
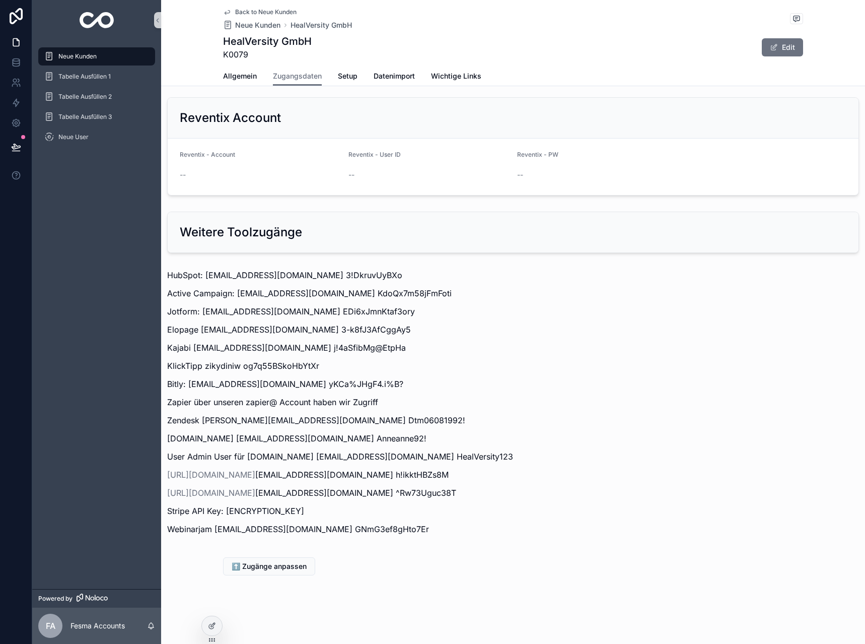
click at [285, 492] on p "https://dashboard.stripe.com/ support@10xcrm.de ^Rw73Uguc38T" at bounding box center [513, 492] width 692 height 12
drag, startPoint x: 283, startPoint y: 490, endPoint x: 359, endPoint y: 492, distance: 75.6
click at [359, 492] on p "https://dashboard.stripe.com/ support@10xcrm.de ^Rw73Uguc38T" at bounding box center [513, 492] width 692 height 12
copy p "support@10xcrm.de"
drag, startPoint x: 362, startPoint y: 491, endPoint x: 425, endPoint y: 495, distance: 63.1
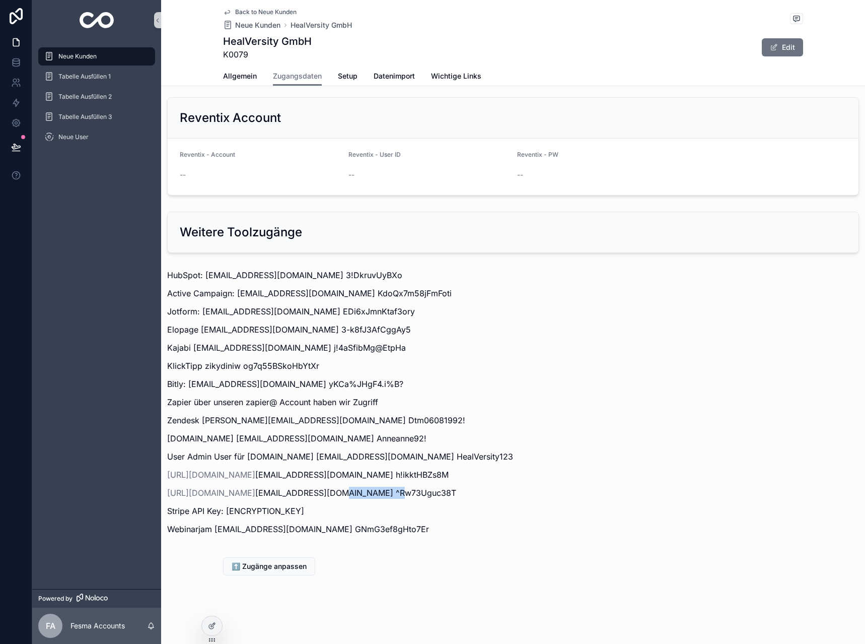
click at [425, 495] on p "https://dashboard.stripe.com/ support@10xcrm.de ^Rw73Uguc38T" at bounding box center [513, 492] width 692 height 12
copy p "^Rw73Uguc38T"
click at [240, 14] on span "Back to Neue Kunden" at bounding box center [265, 12] width 61 height 8
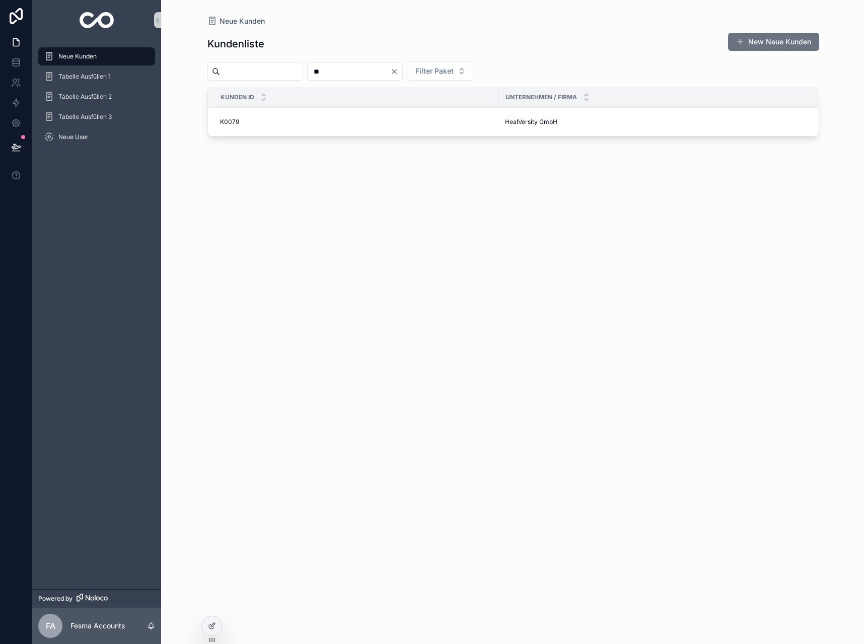
click at [381, 69] on input "**" at bounding box center [349, 71] width 83 height 14
type input "**"
click at [533, 135] on td "[PERSON_NAME] Coaching [PERSON_NAME] Coaching" at bounding box center [666, 139] width 335 height 29
click at [533, 141] on span "[PERSON_NAME] Coaching" at bounding box center [544, 139] width 78 height 8
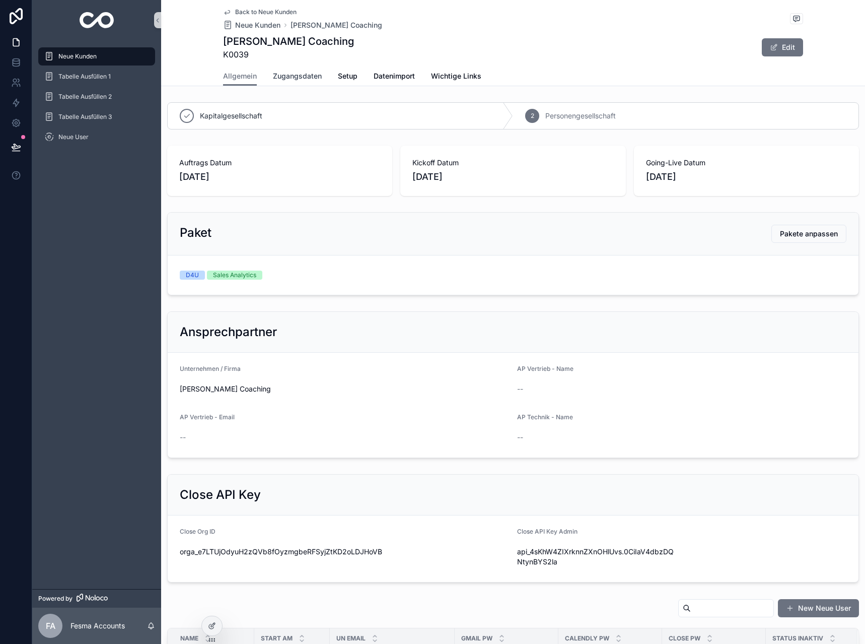
click at [287, 71] on link "Zugangsdaten" at bounding box center [297, 77] width 49 height 20
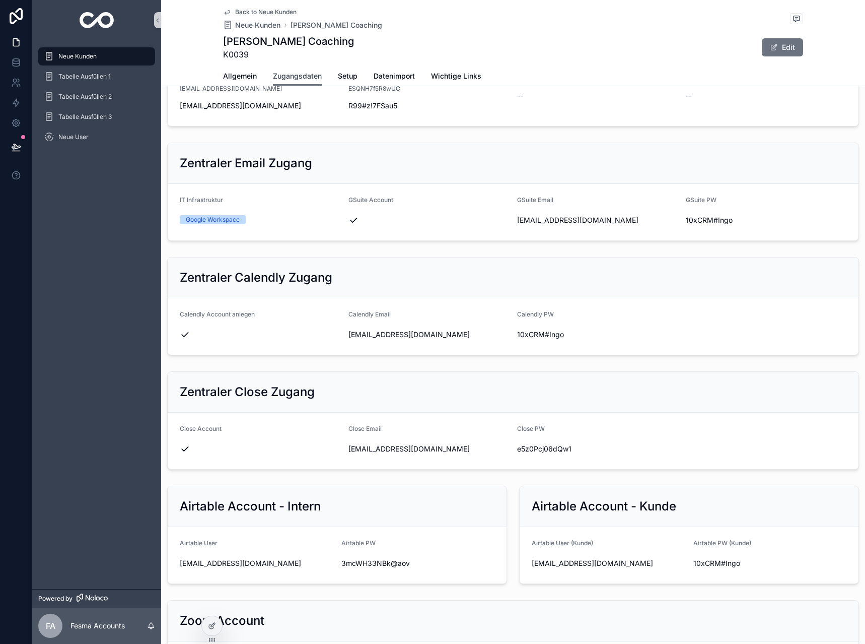
scroll to position [252, 0]
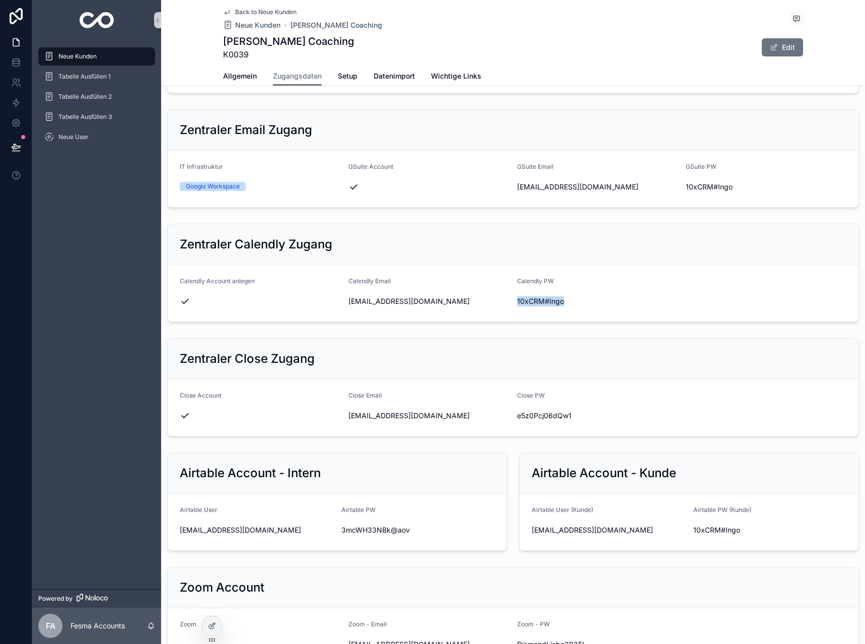
drag, startPoint x: 551, startPoint y: 303, endPoint x: 513, endPoint y: 306, distance: 38.4
click at [517, 306] on div "Calendly PW 10xCRM#Ingo" at bounding box center [597, 293] width 161 height 32
copy span "10xCRM#Ingo"
click at [230, 79] on span "Allgemein" at bounding box center [240, 76] width 34 height 10
